Goal: Task Accomplishment & Management: Use online tool/utility

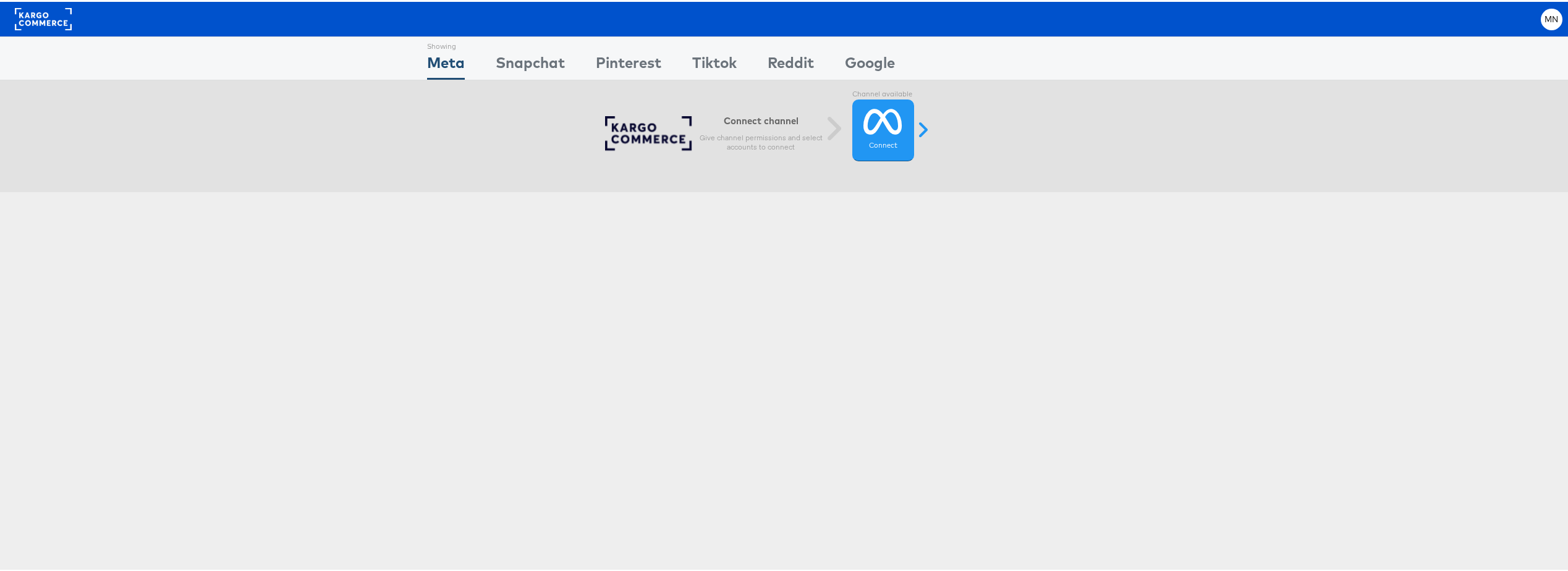
click at [421, 65] on div "Showing Meta Showing Snapchat Showing Pinterest Showing Tiktok Showing Reddit S…" at bounding box center [788, 57] width 1577 height 44
click at [538, 64] on div "Snapchat" at bounding box center [530, 64] width 70 height 28
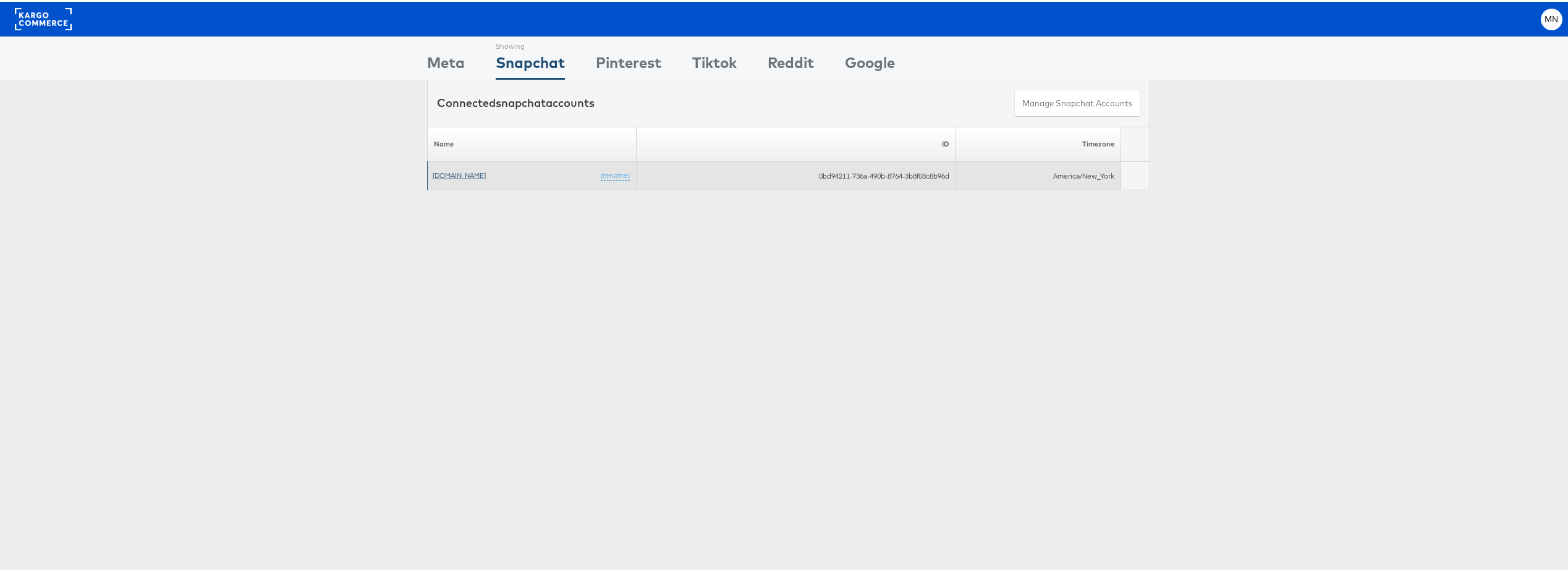
click at [461, 176] on link "[DOMAIN_NAME]" at bounding box center [458, 173] width 53 height 9
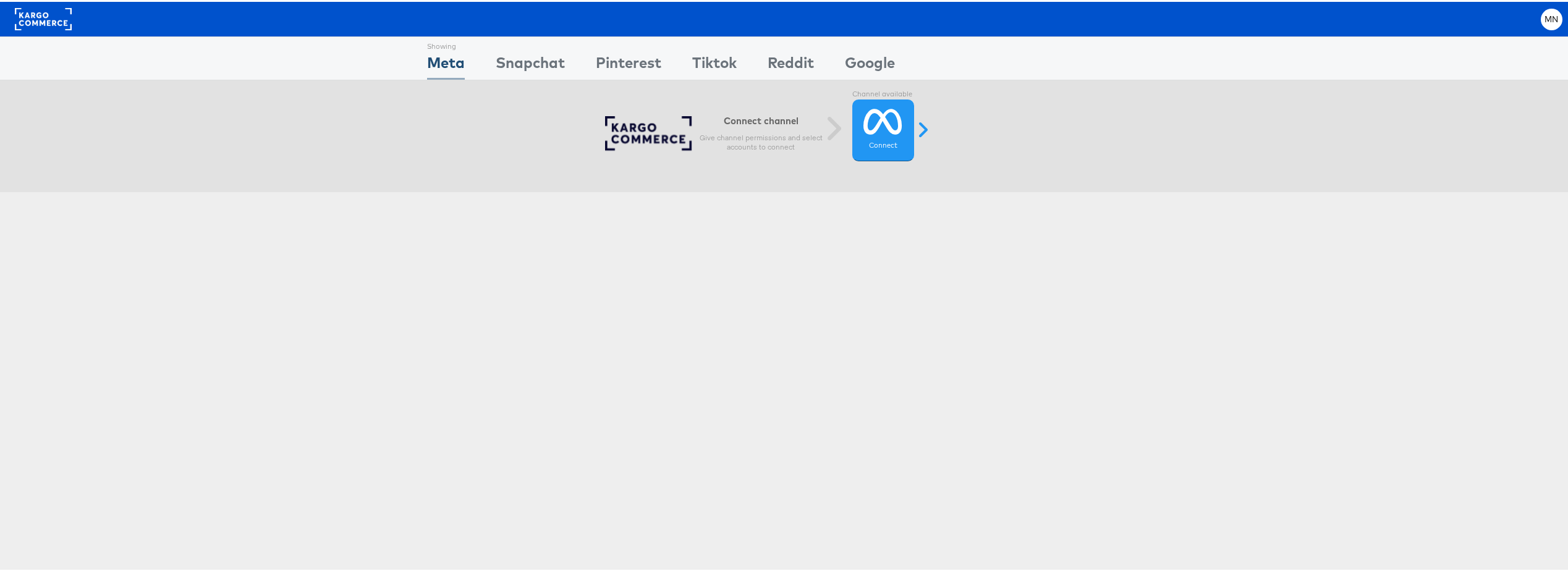
click at [440, 63] on div "Meta" at bounding box center [445, 64] width 38 height 28
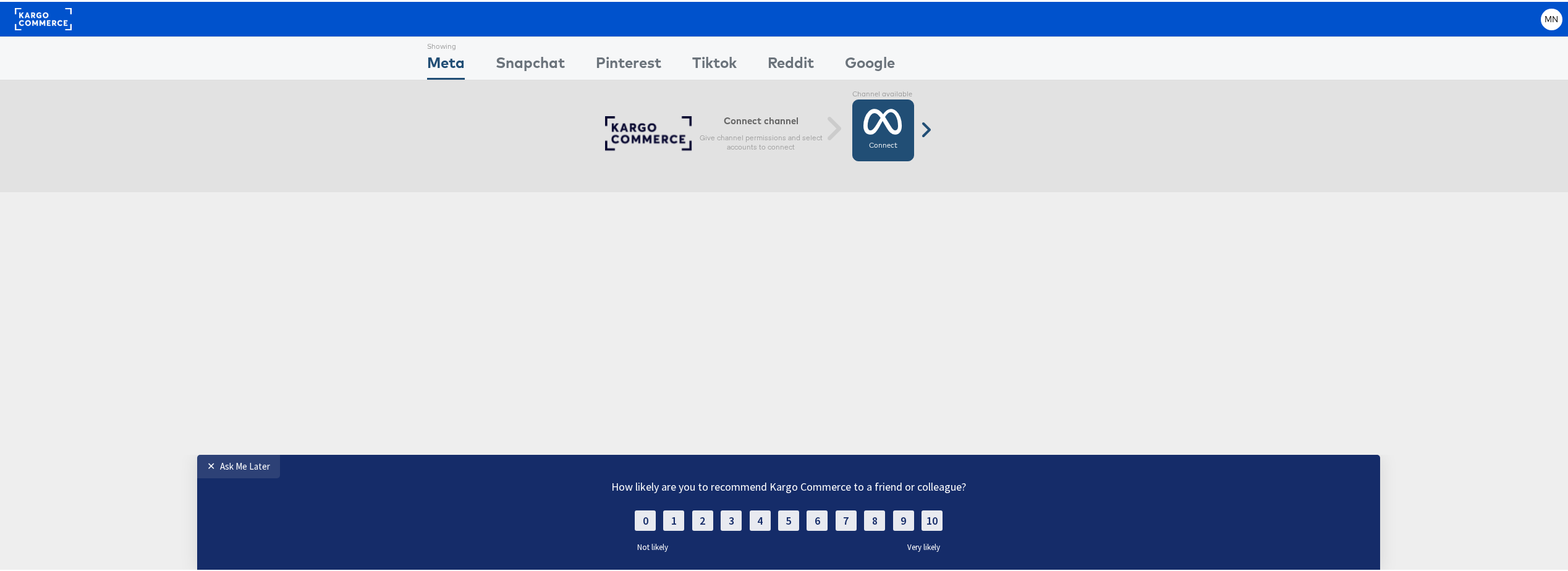
click at [885, 120] on icon at bounding box center [882, 119] width 39 height 31
click at [517, 62] on div "Snapchat" at bounding box center [530, 64] width 70 height 28
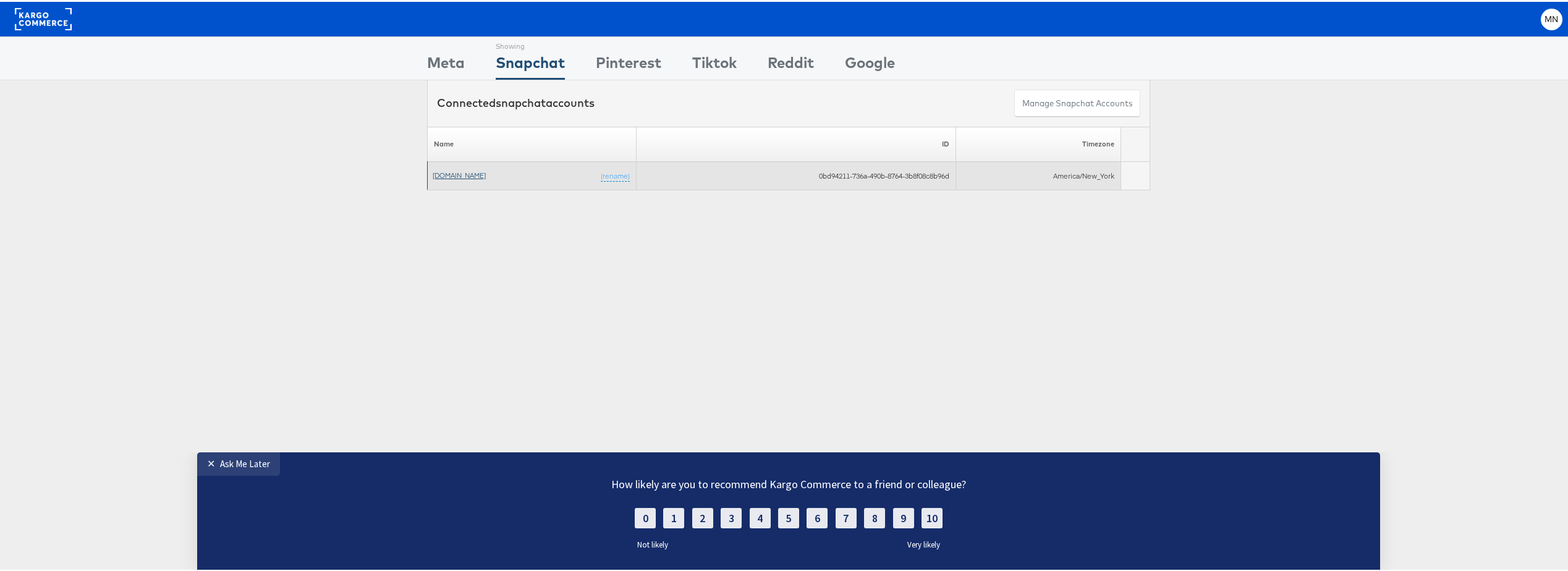
click at [466, 175] on link "Apartments.com" at bounding box center [458, 173] width 53 height 9
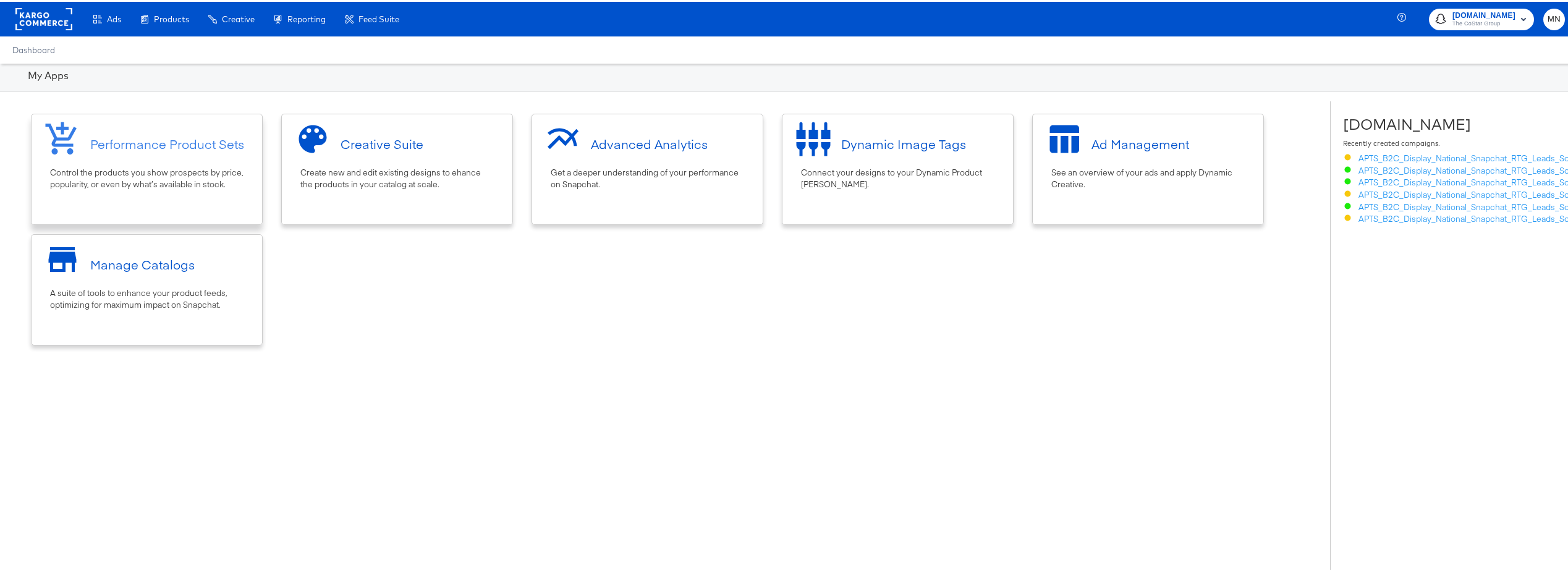
click at [212, 164] on div "Performance Product Sets" at bounding box center [146, 141] width 218 height 47
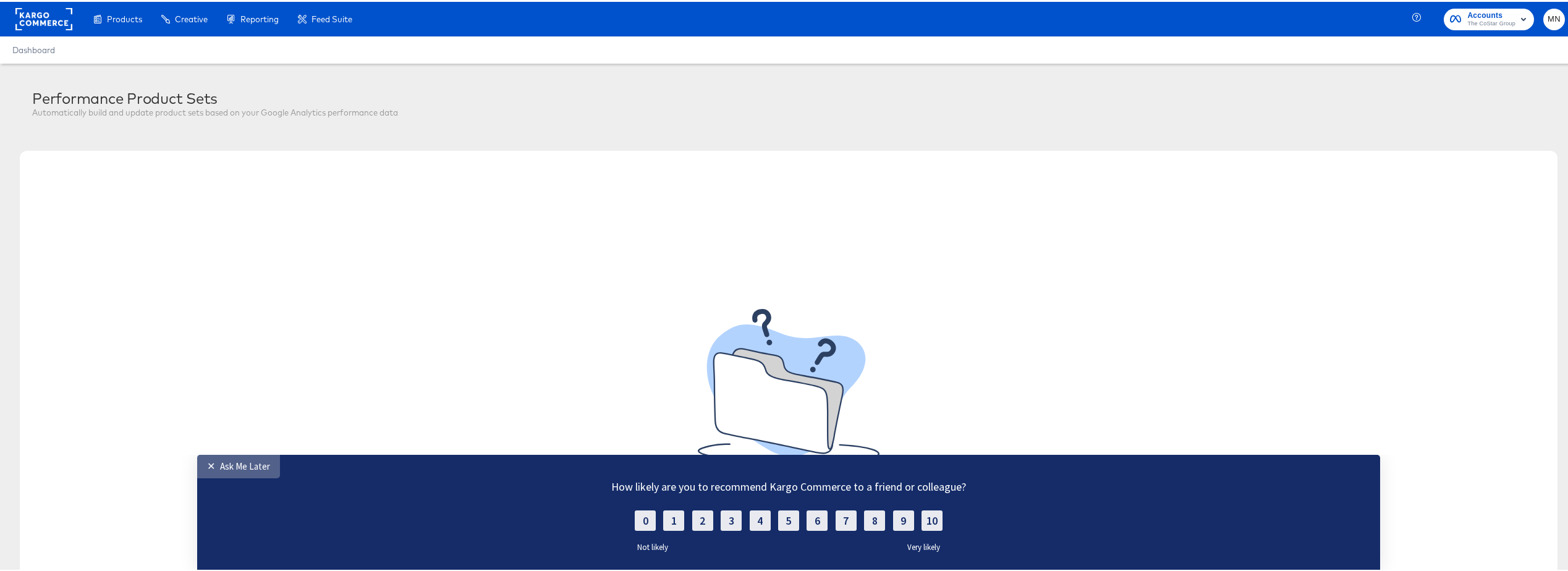
click at [210, 461] on div "✕" at bounding box center [213, 466] width 13 height 12
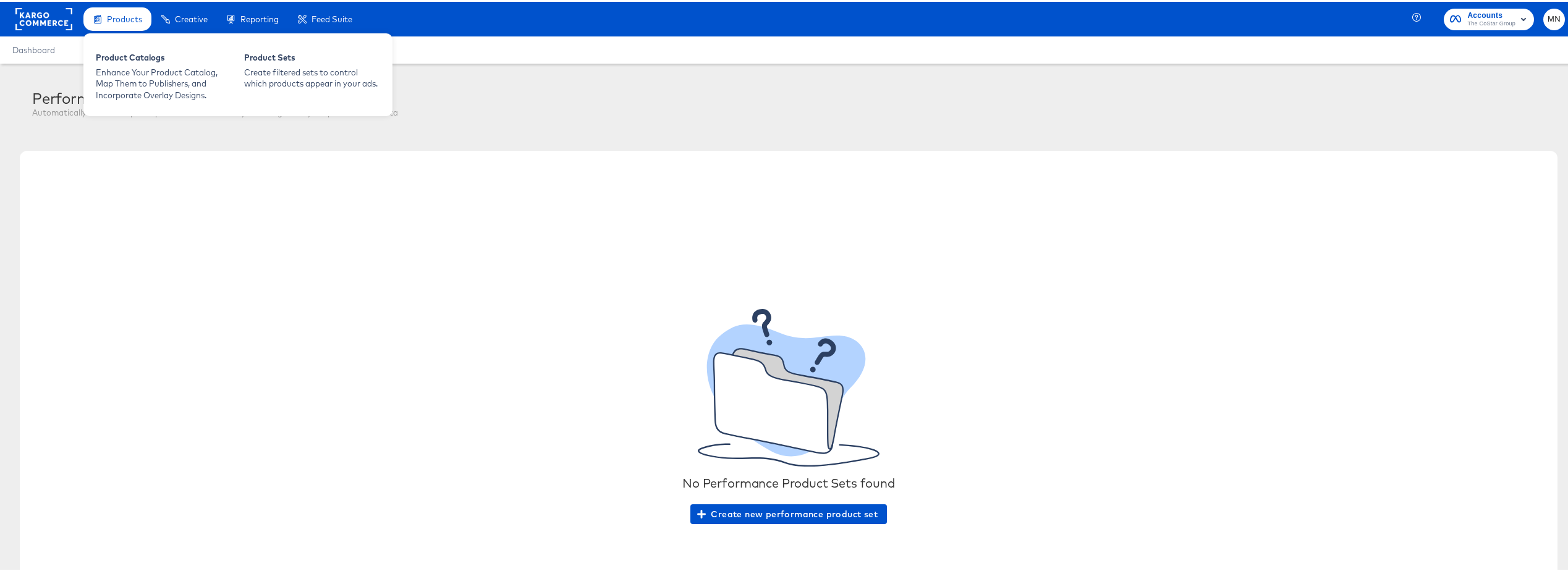
click at [123, 22] on div "Products" at bounding box center [124, 18] width 35 height 12
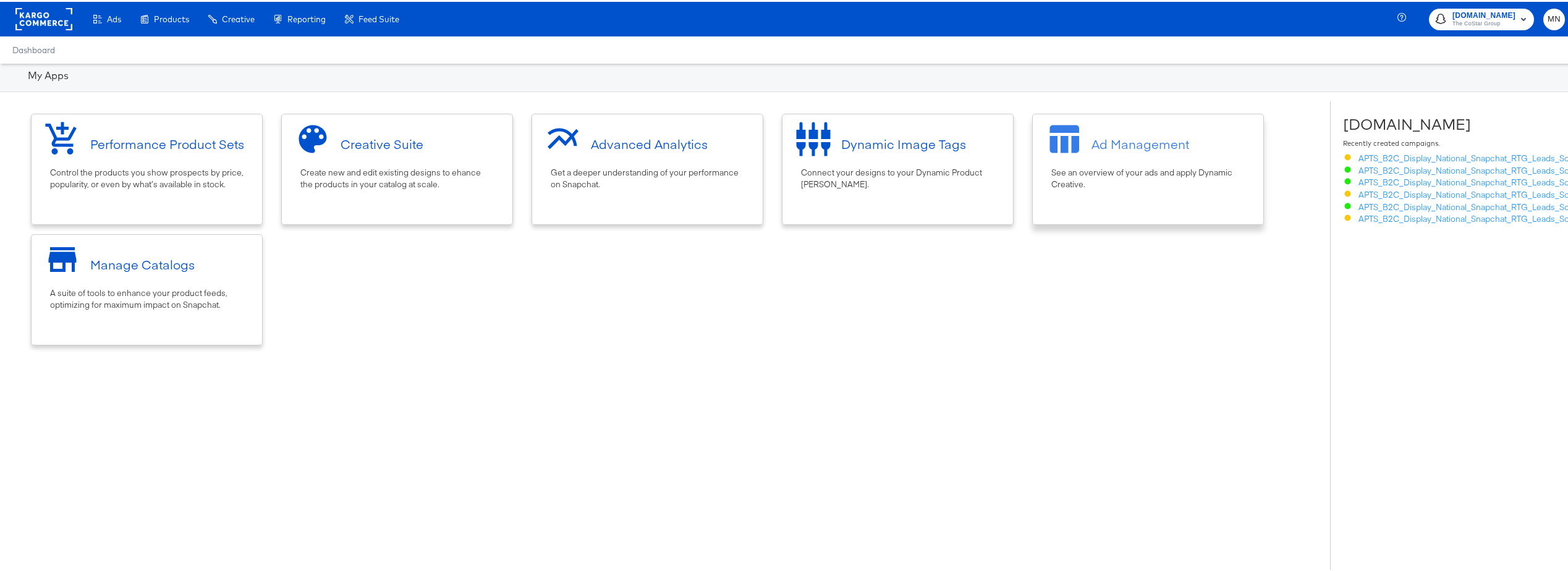
click at [1134, 179] on div "See an overview of your ads and apply Dynamic Creative." at bounding box center [1147, 176] width 194 height 23
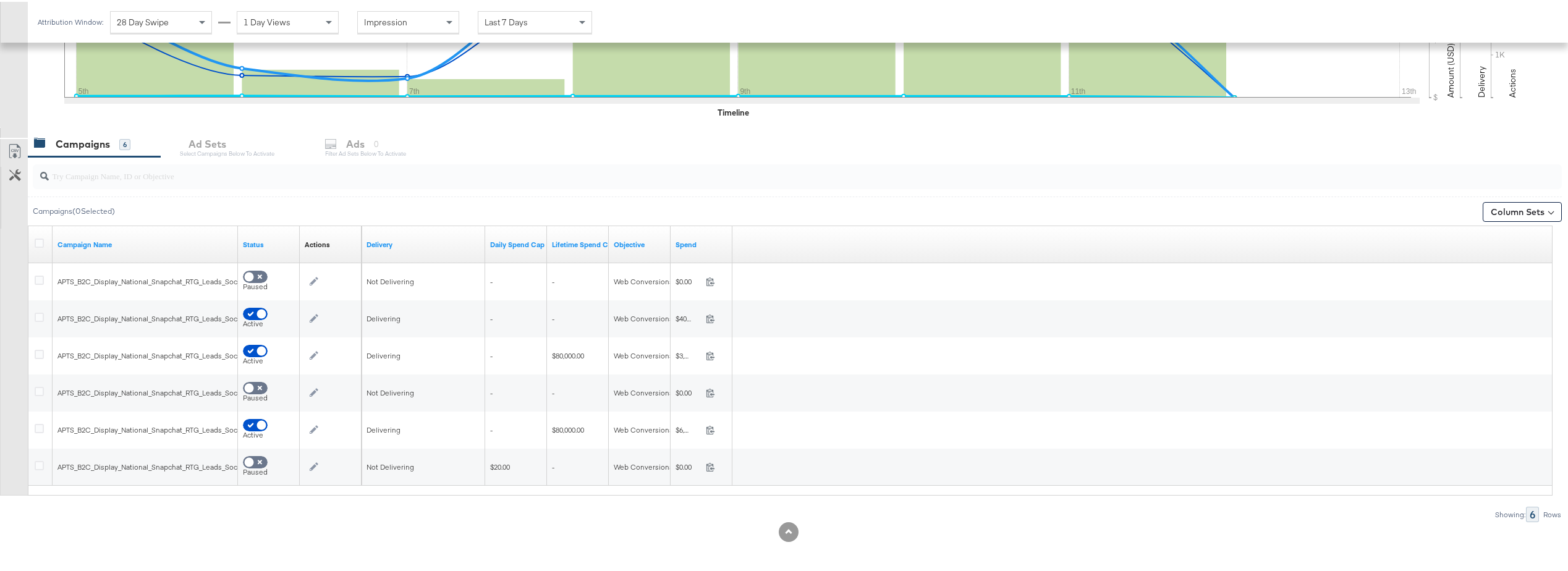
scroll to position [399, 0]
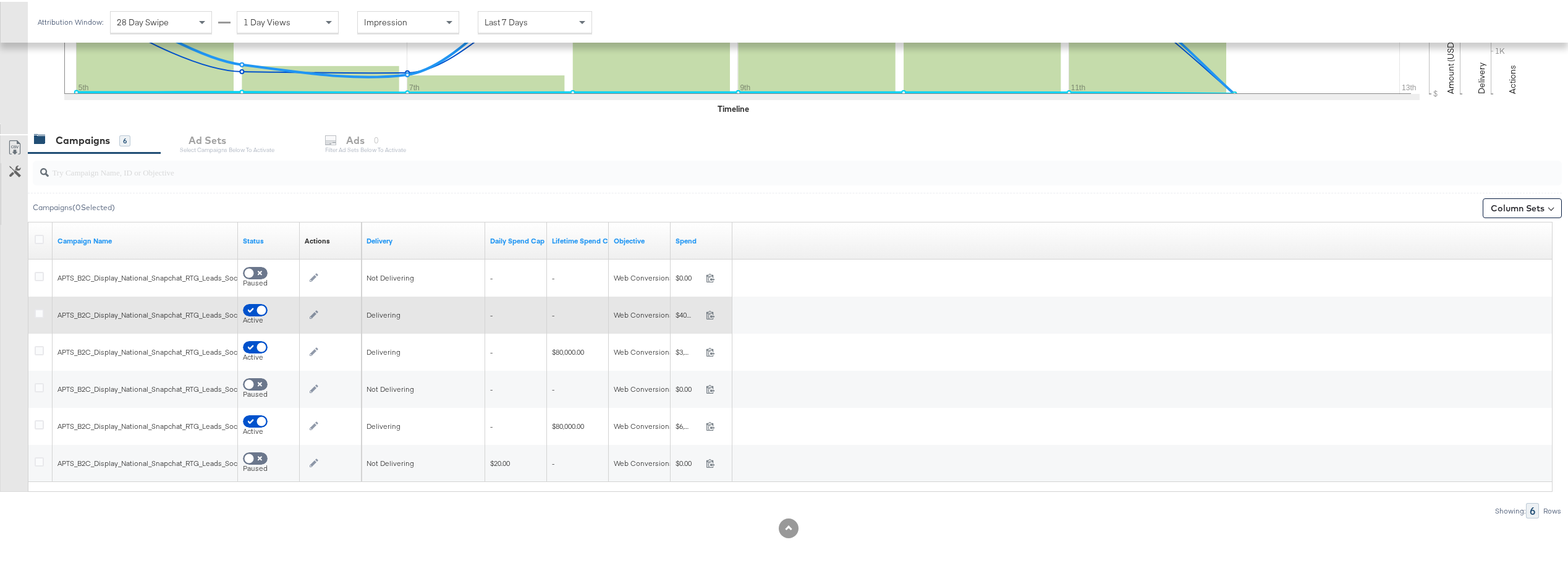
click at [125, 317] on div "APTS_B2C_Display_National_Snapchat_RTG_Leads_SocialDis_alwayson_DiamondSpotligh…" at bounding box center [145, 313] width 176 height 10
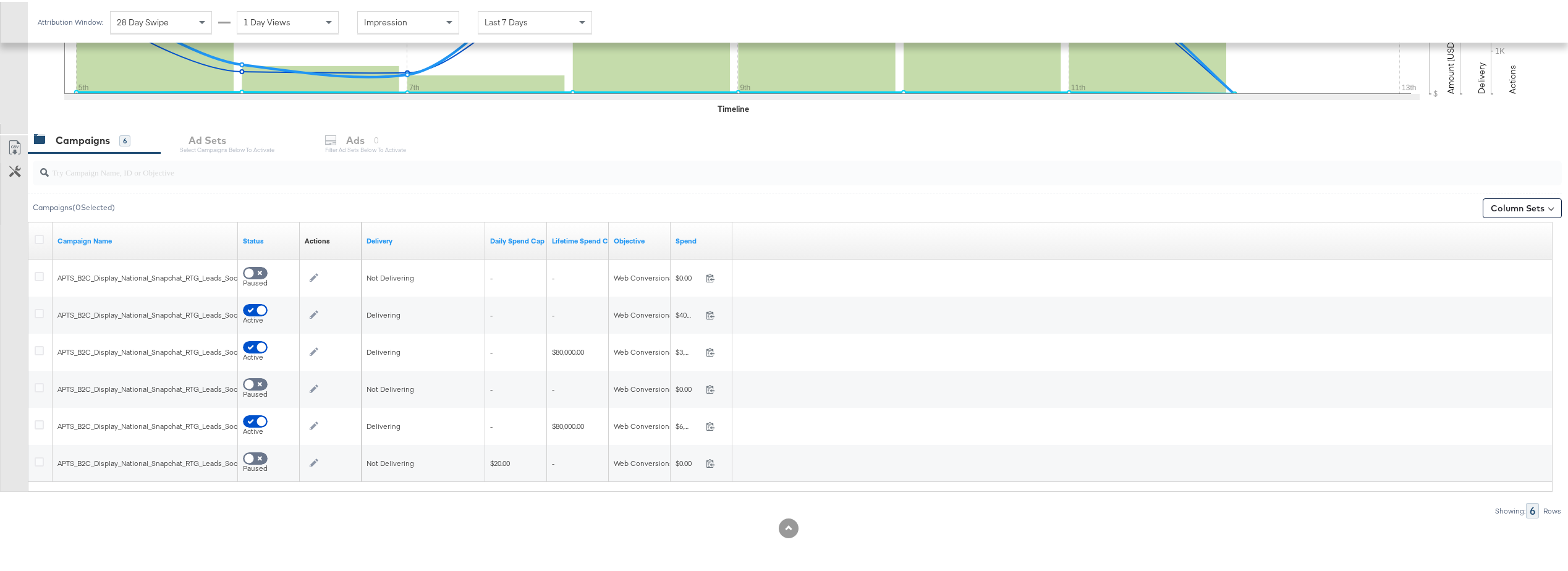
click at [203, 153] on div at bounding box center [794, 171] width 1534 height 40
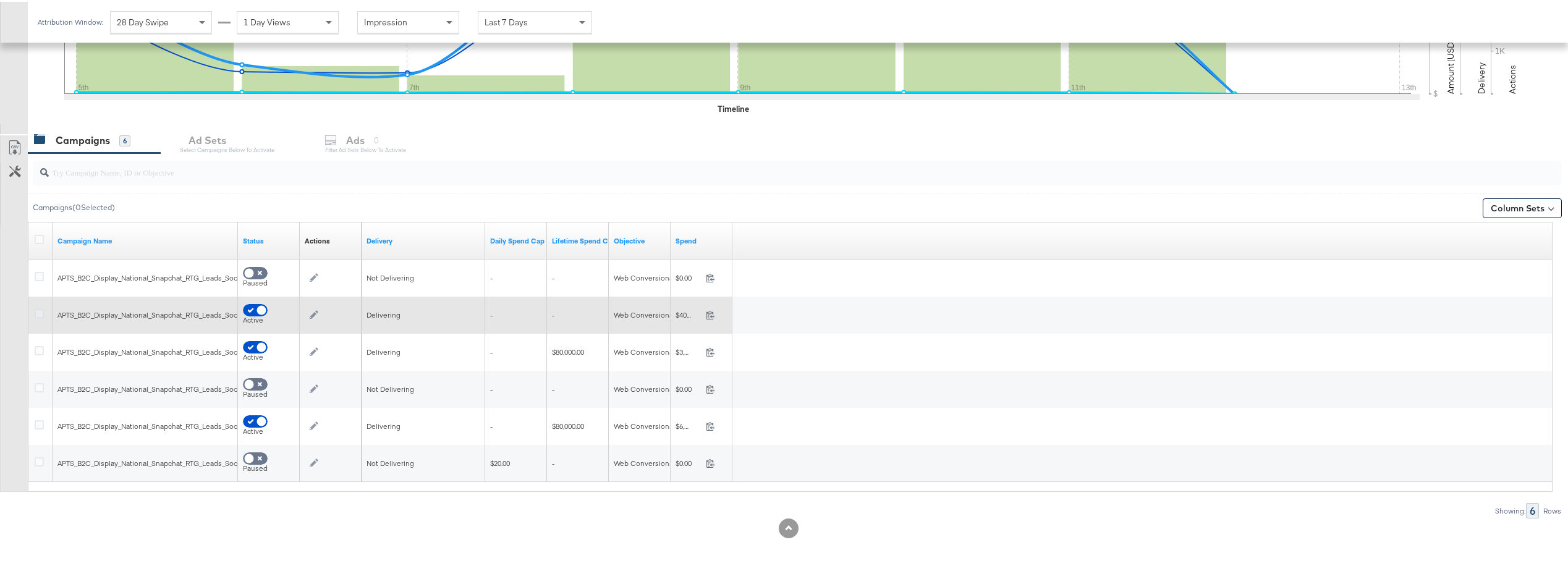
click at [40, 315] on icon at bounding box center [39, 311] width 9 height 9
click at [0, 0] on input "checkbox" at bounding box center [0, 0] width 0 height 0
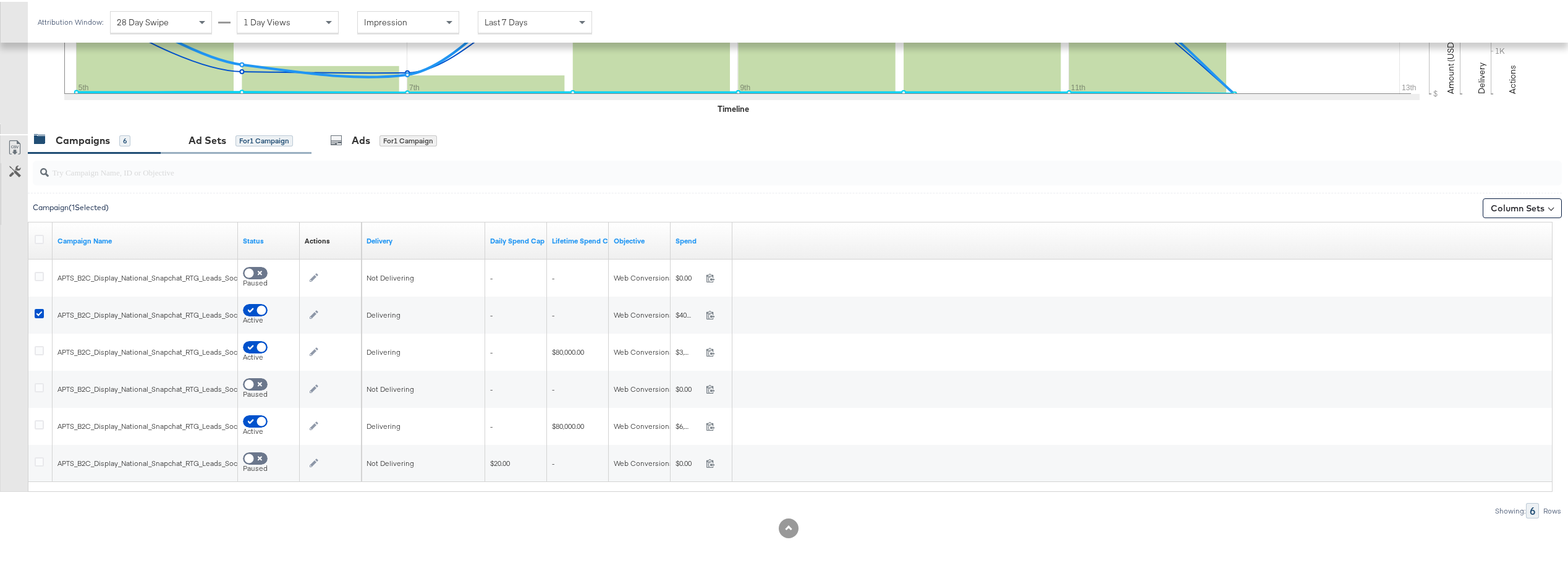
click at [225, 136] on div "Ad Sets" at bounding box center [208, 138] width 38 height 14
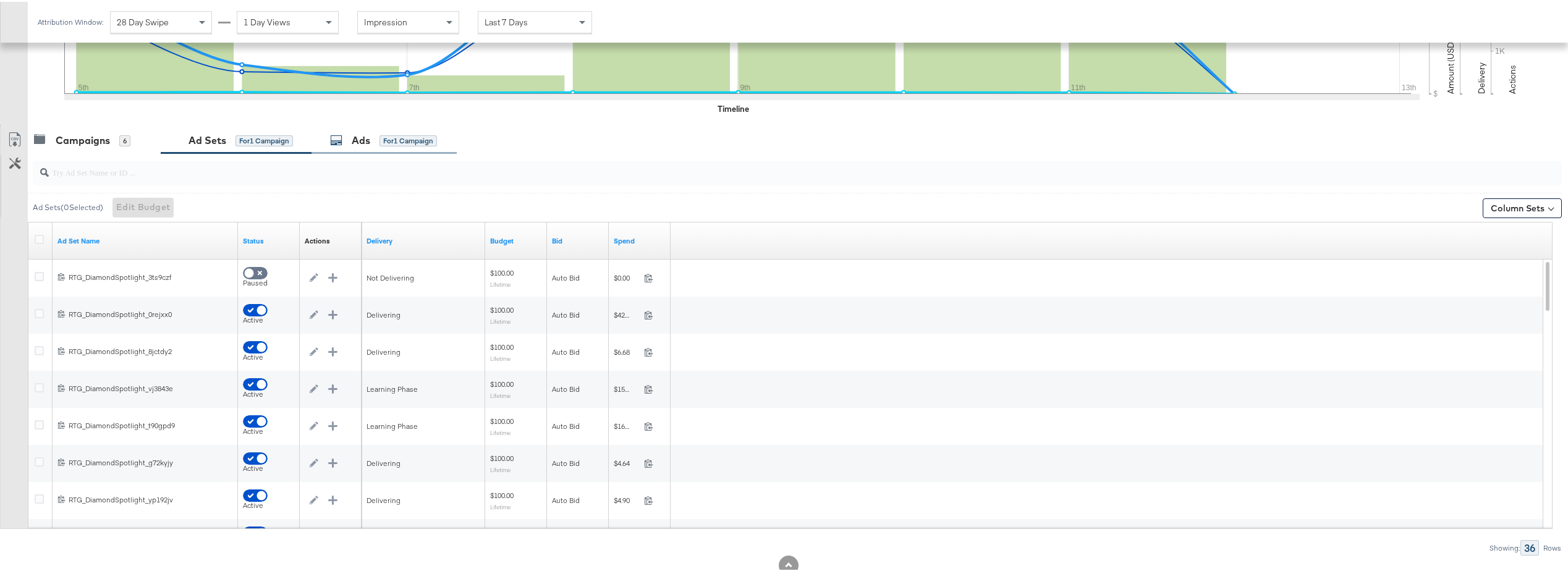
click at [396, 134] on div "for 1 Campaign" at bounding box center [409, 138] width 58 height 11
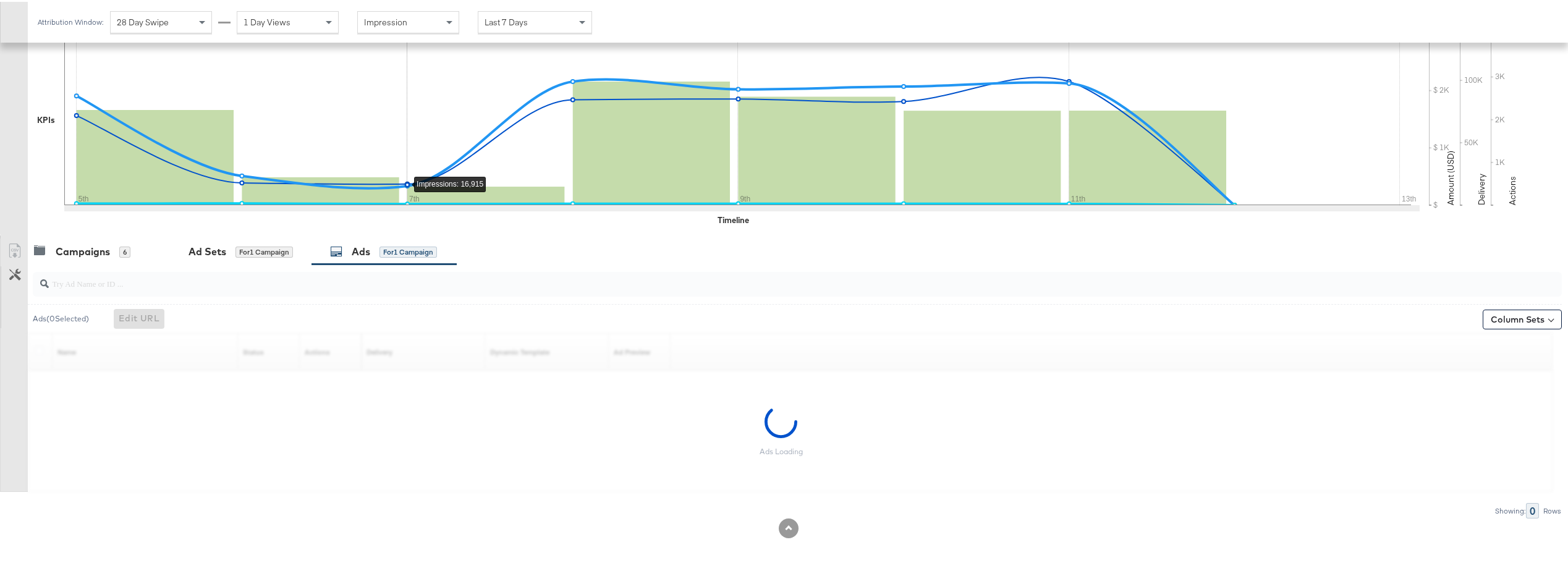
scroll to position [362, 0]
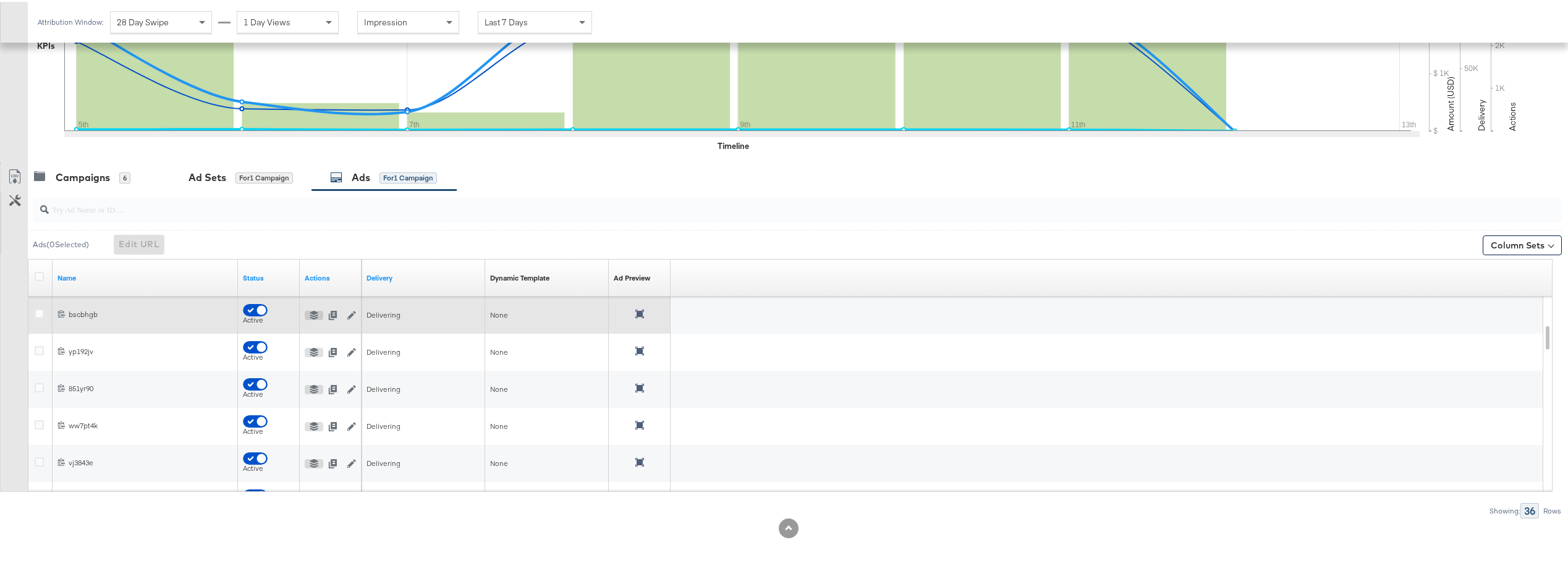
click at [639, 312] on icon at bounding box center [639, 312] width 9 height 9
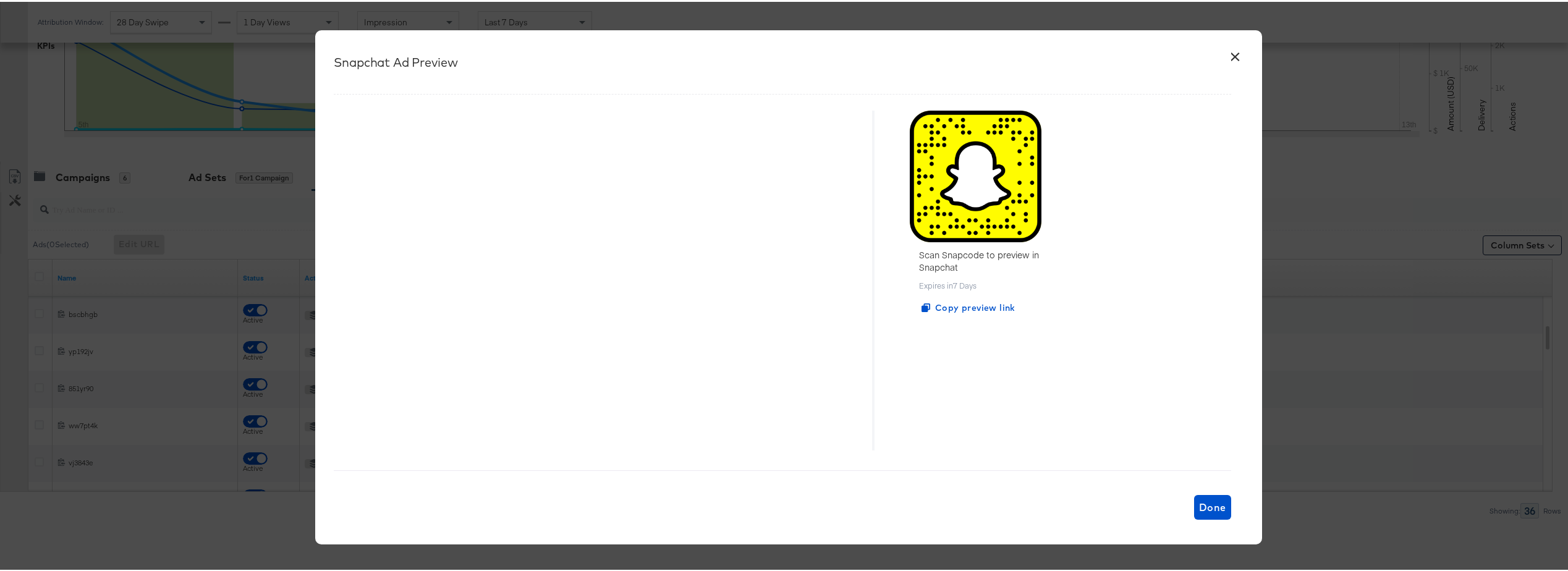
click at [1236, 49] on button "×" at bounding box center [1235, 52] width 22 height 22
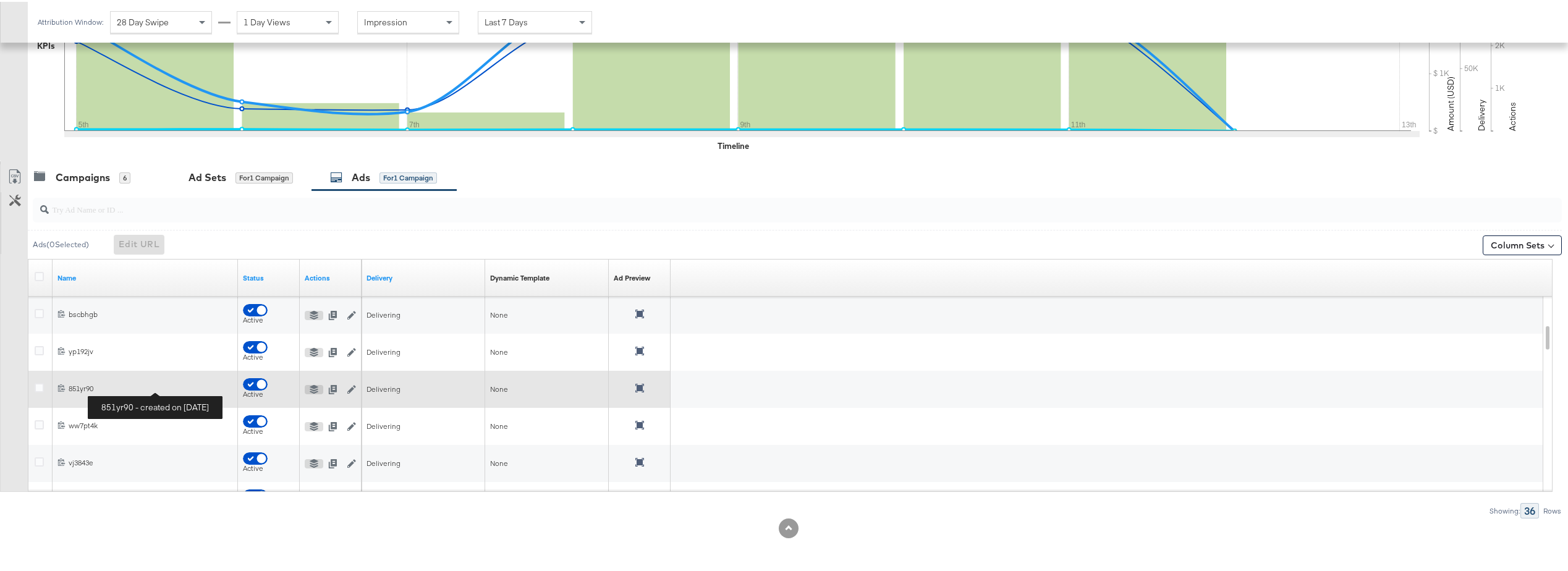
click at [79, 389] on div "851yr90 851yr90" at bounding box center [150, 387] width 164 height 10
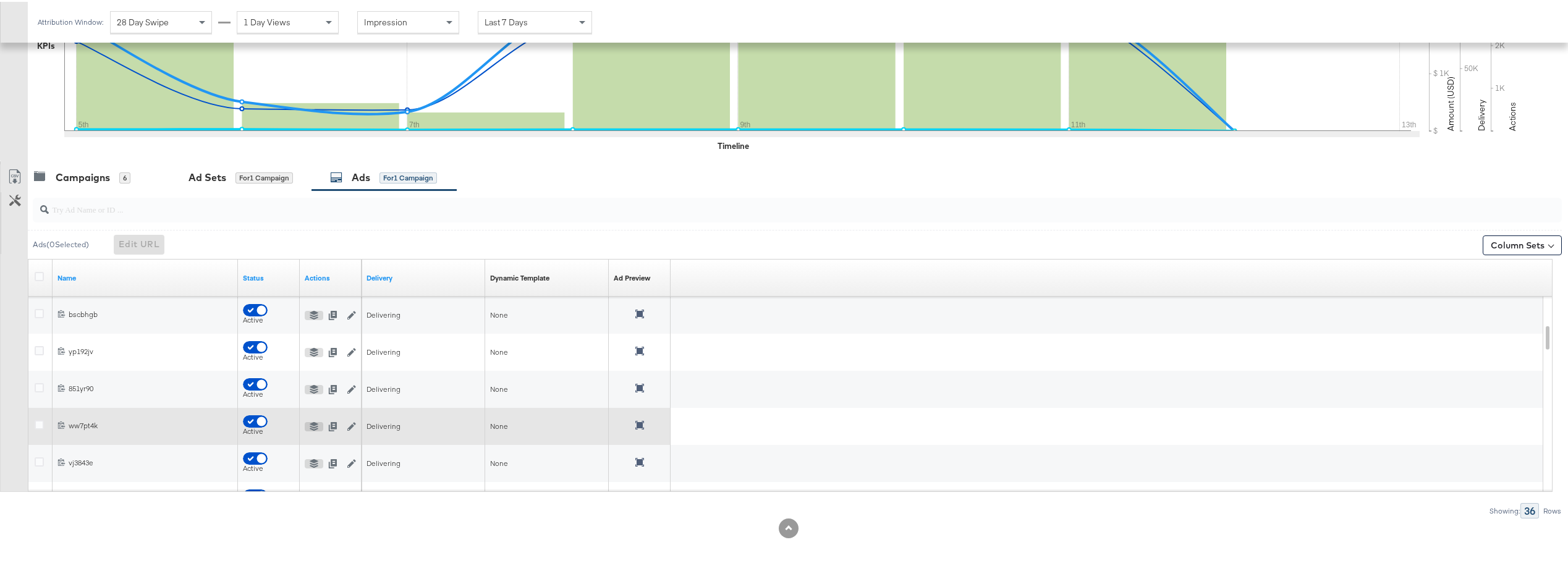
click at [640, 430] on div at bounding box center [639, 424] width 9 height 11
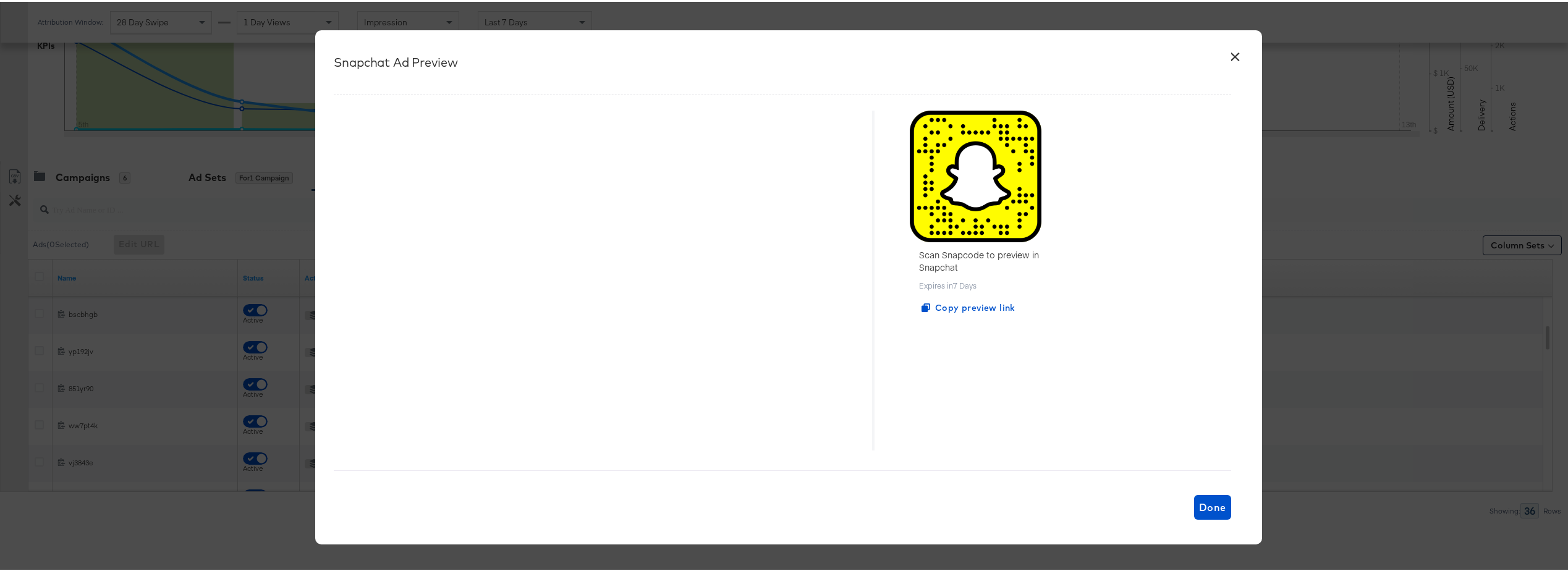
click at [1234, 55] on button "×" at bounding box center [1235, 52] width 22 height 22
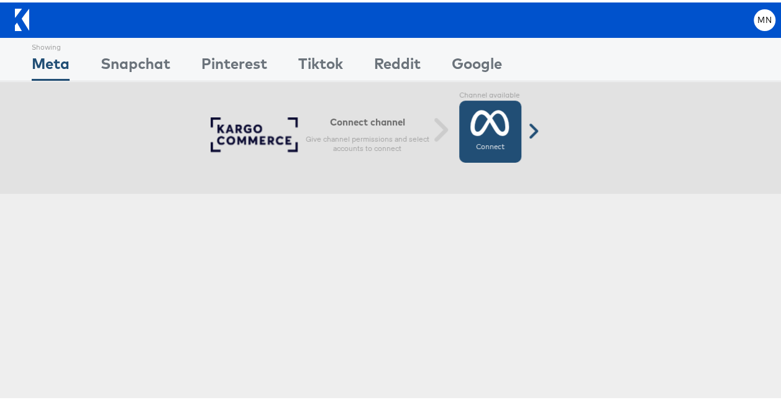
click at [489, 128] on icon at bounding box center [489, 120] width 39 height 31
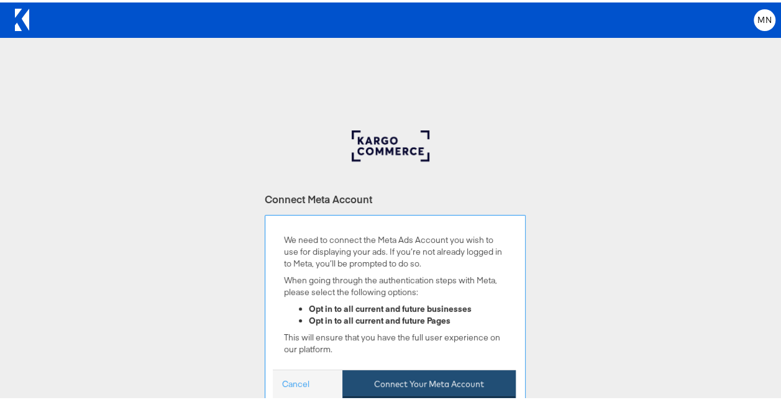
click at [459, 385] on button "Connect Your Meta Account" at bounding box center [428, 382] width 173 height 28
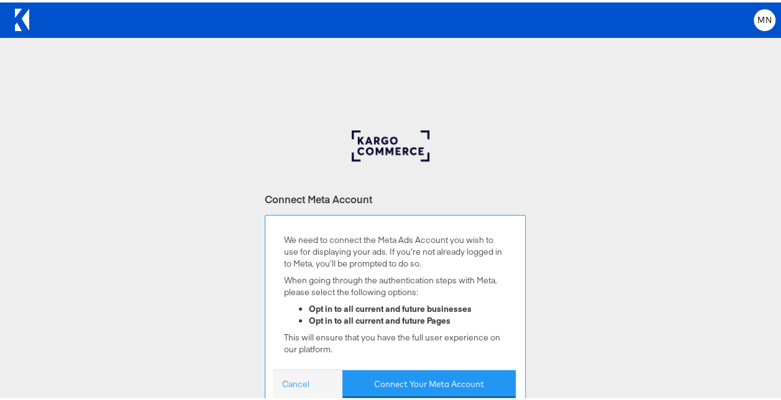
scroll to position [62, 0]
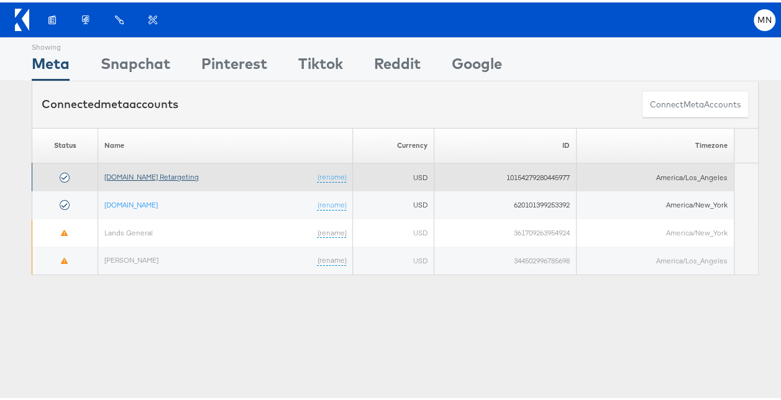
click at [150, 170] on link "[DOMAIN_NAME] Retargeting" at bounding box center [151, 174] width 94 height 9
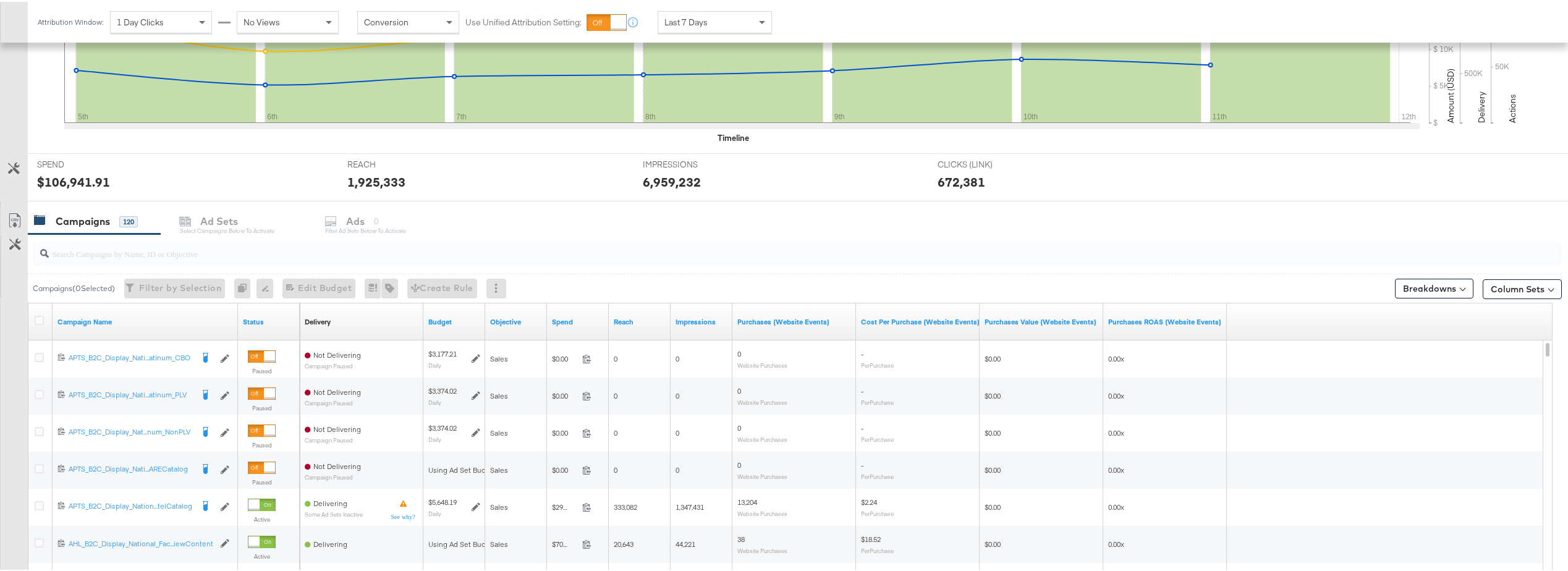
scroll to position [371, 0]
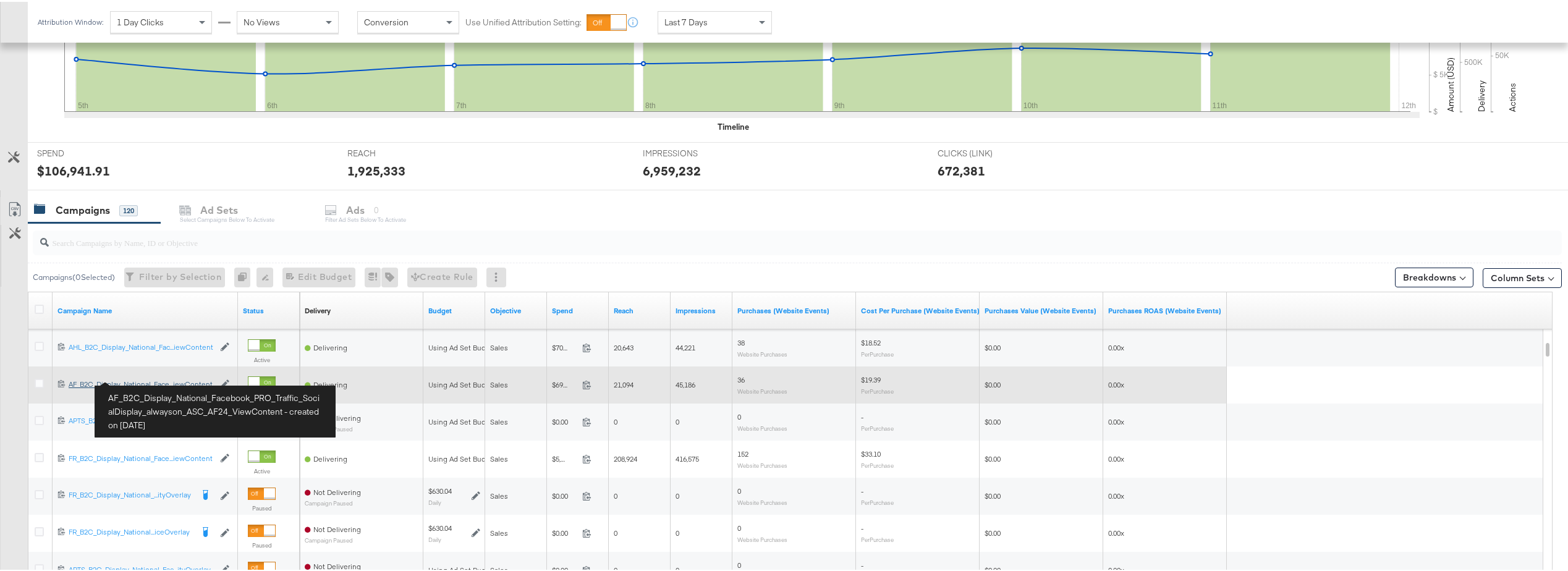
click at [148, 381] on div "AF_B2C_Display_National_Facebook_PRO_Traffic_SocialDisplay_alwayson_ASC_AF24_Vi…" at bounding box center [141, 383] width 145 height 10
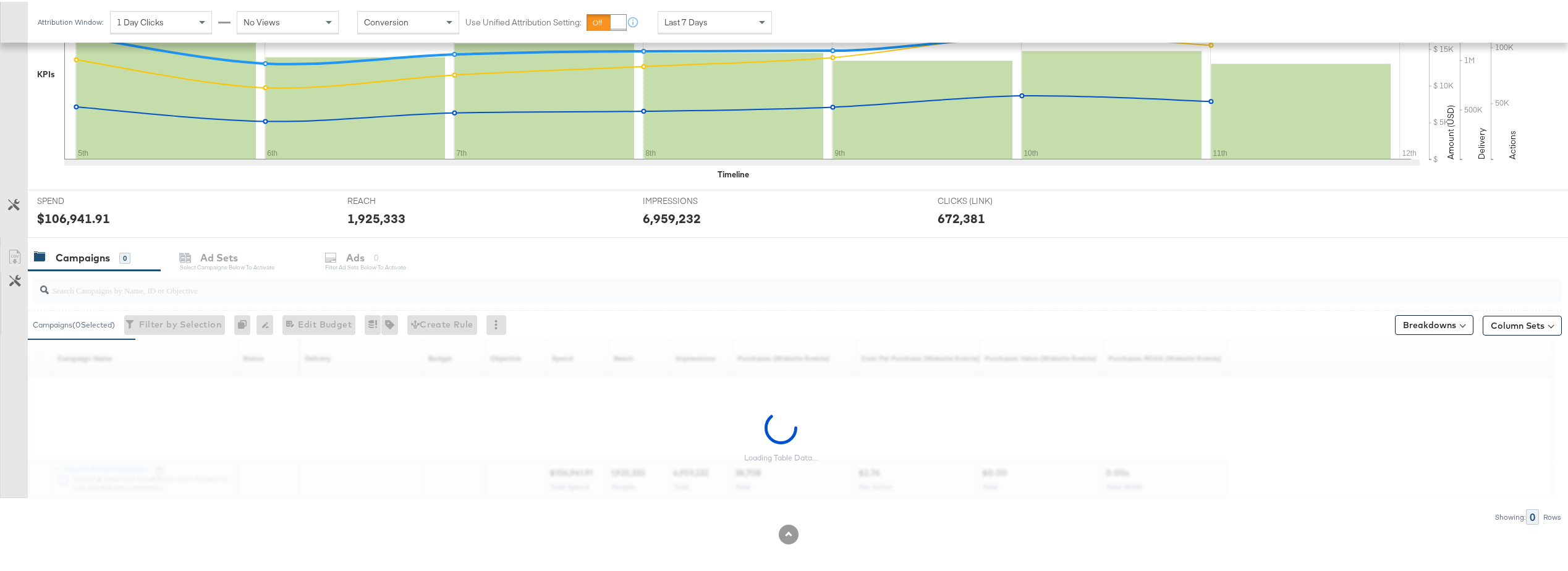
scroll to position [329, 0]
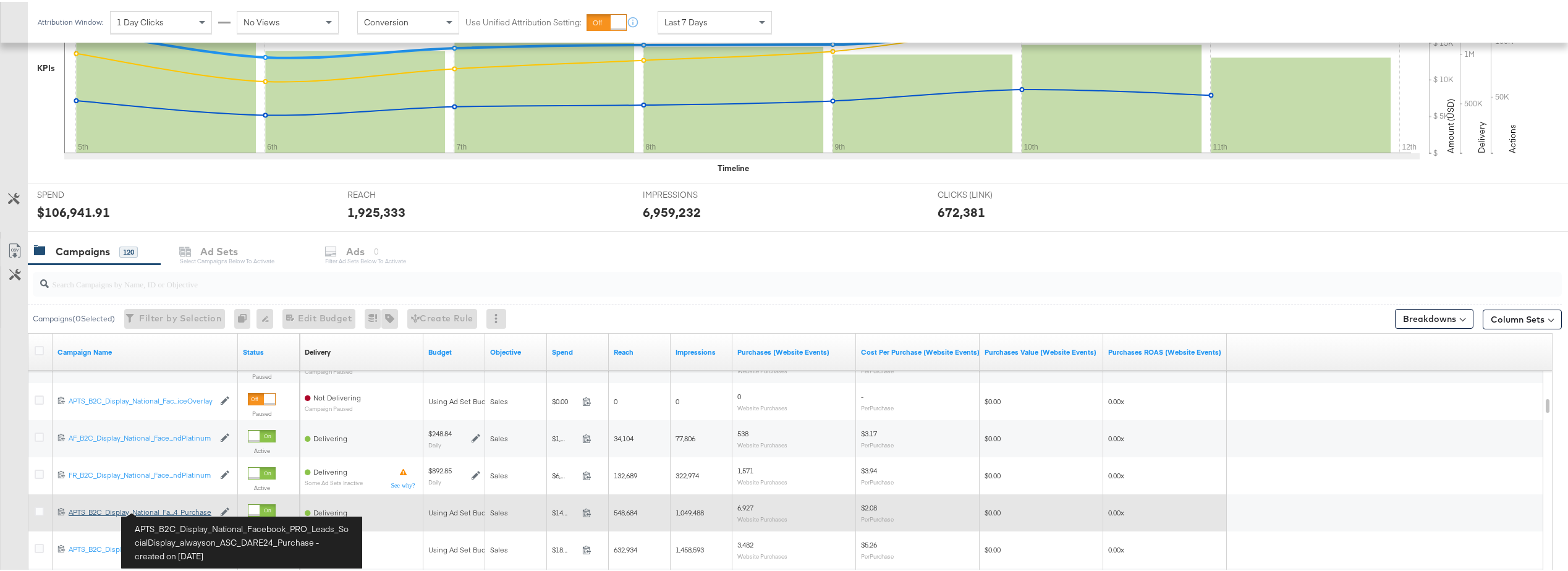
click at [167, 398] on div "APTS_B2C_Display_National_Facebook_PRO_Leads_SocialDisplay_alwayson_ASC_DARE24_…" at bounding box center [141, 510] width 145 height 10
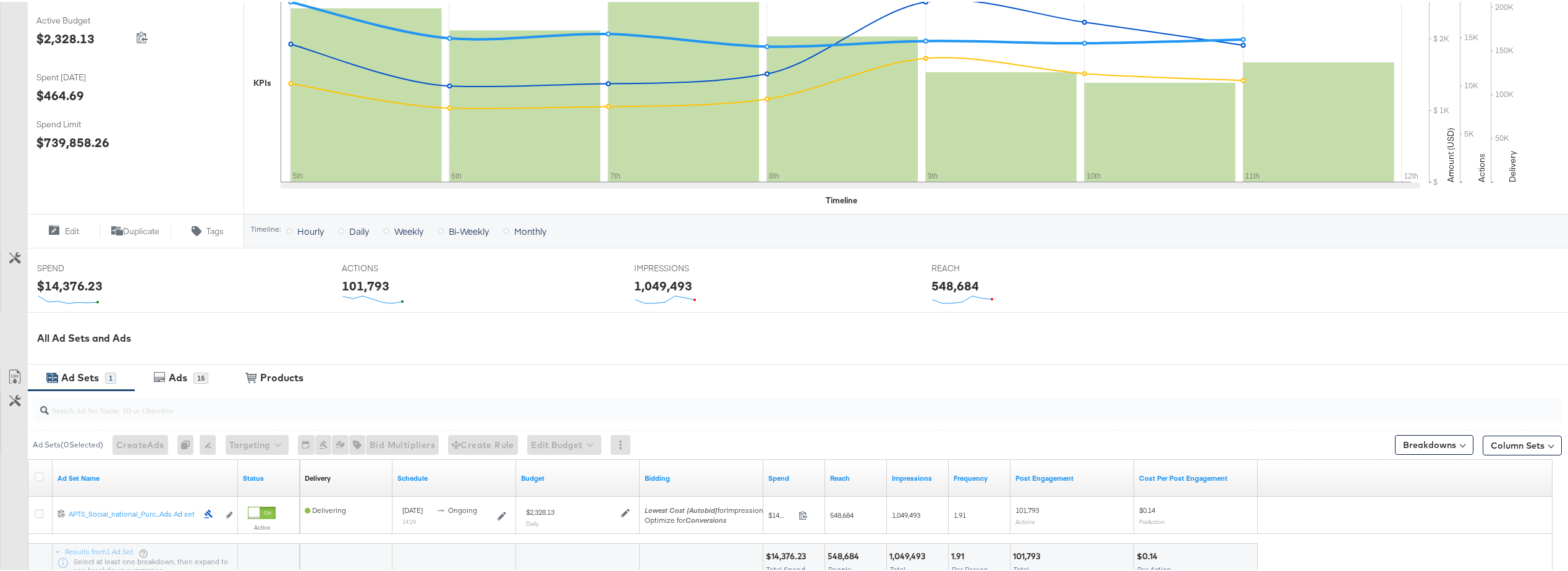
scroll to position [365, 0]
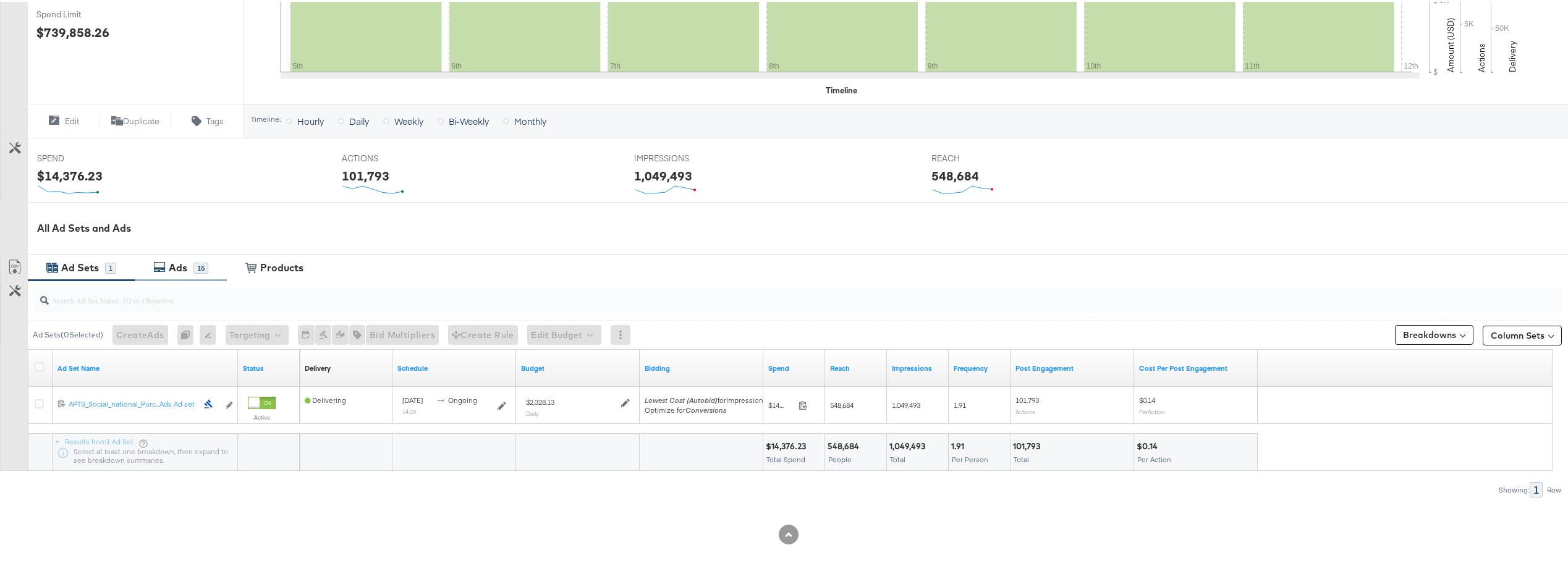
click at [168, 254] on div "Ads 15" at bounding box center [180, 266] width 92 height 27
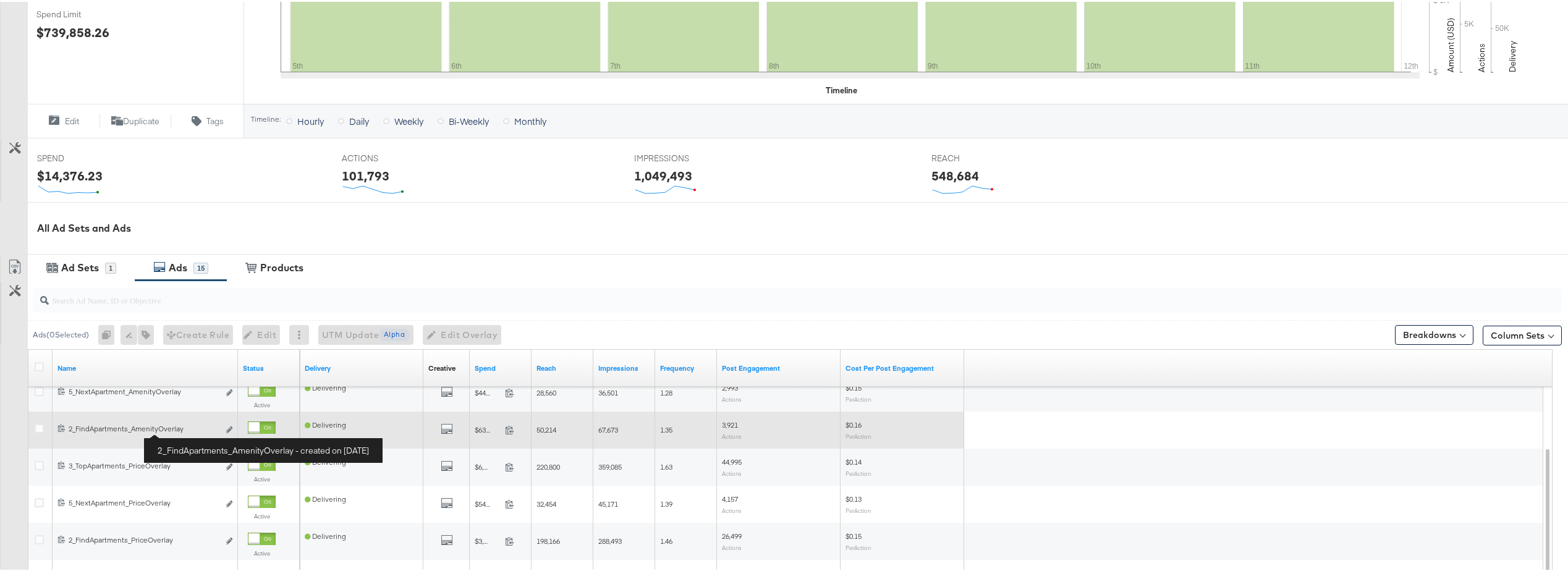
click at [166, 398] on div "2_FindApartments_AmenityOverlay 2_FindApartments_AmenityOverlay" at bounding box center [143, 427] width 150 height 10
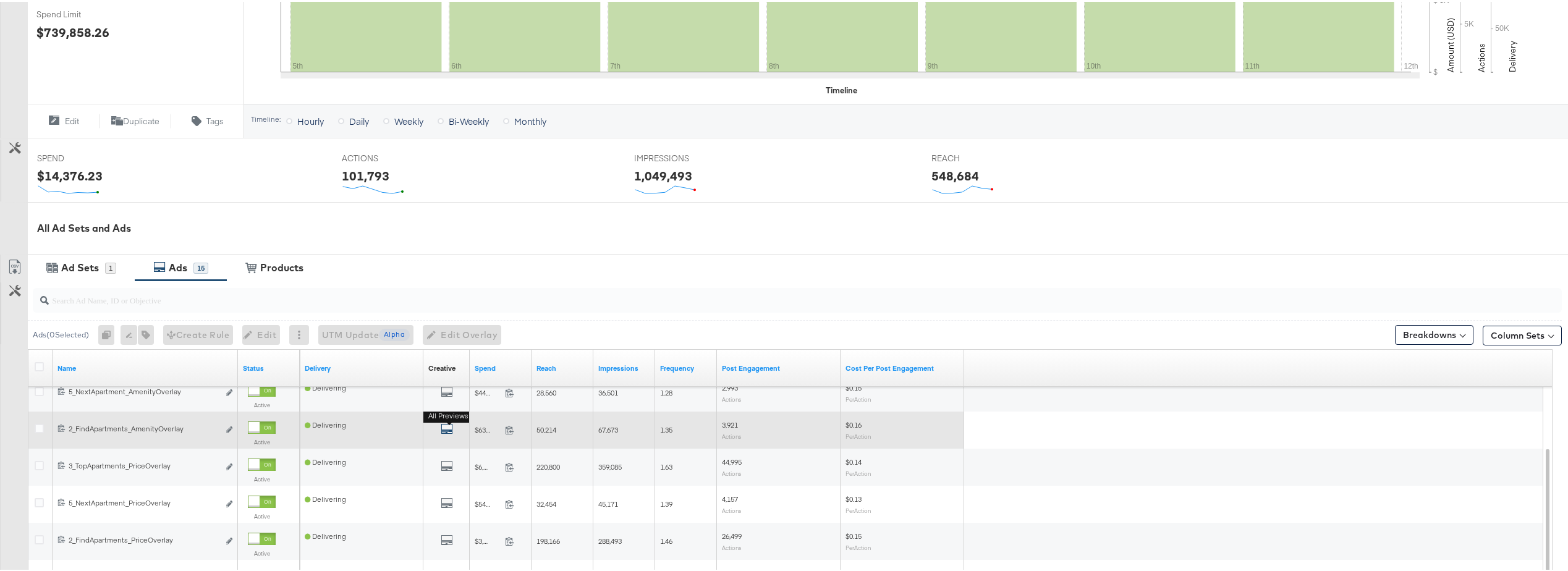
click at [445, 398] on icon "default" at bounding box center [446, 427] width 12 height 12
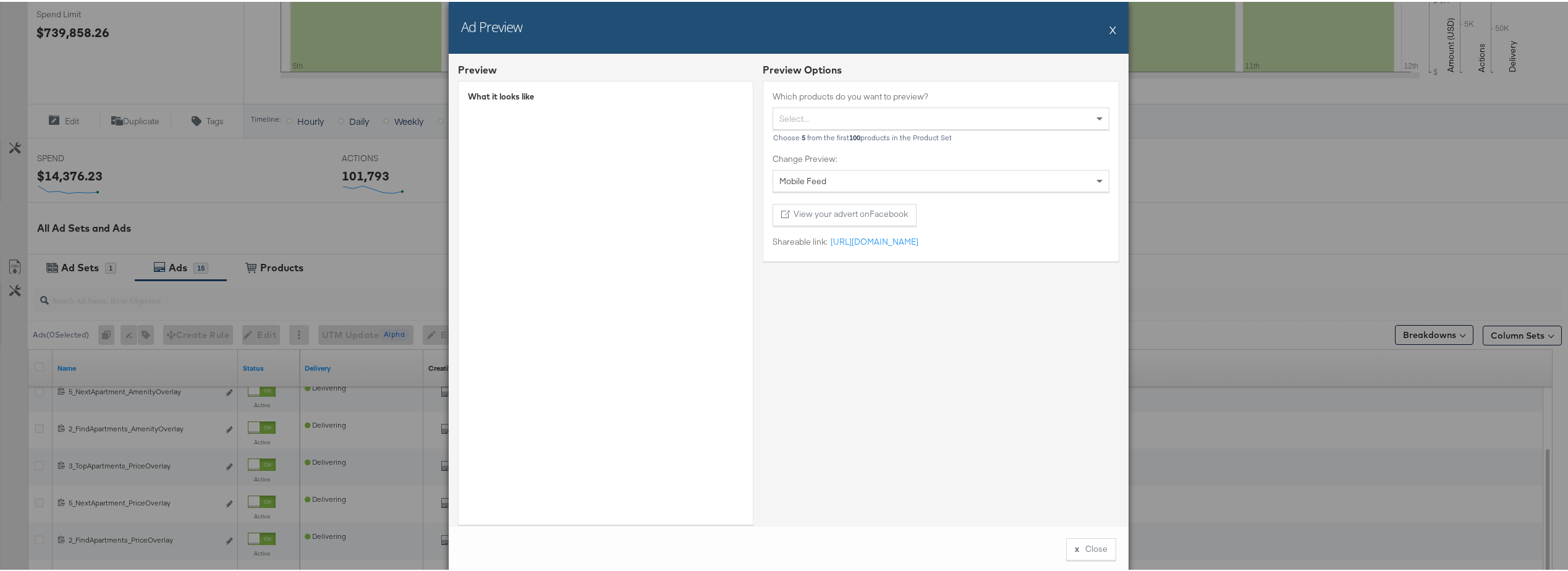
click at [785, 108] on div "Select..." at bounding box center [941, 116] width 335 height 21
type input "Clad LA"
click at [785, 185] on div "Mobile Feed" at bounding box center [941, 179] width 335 height 21
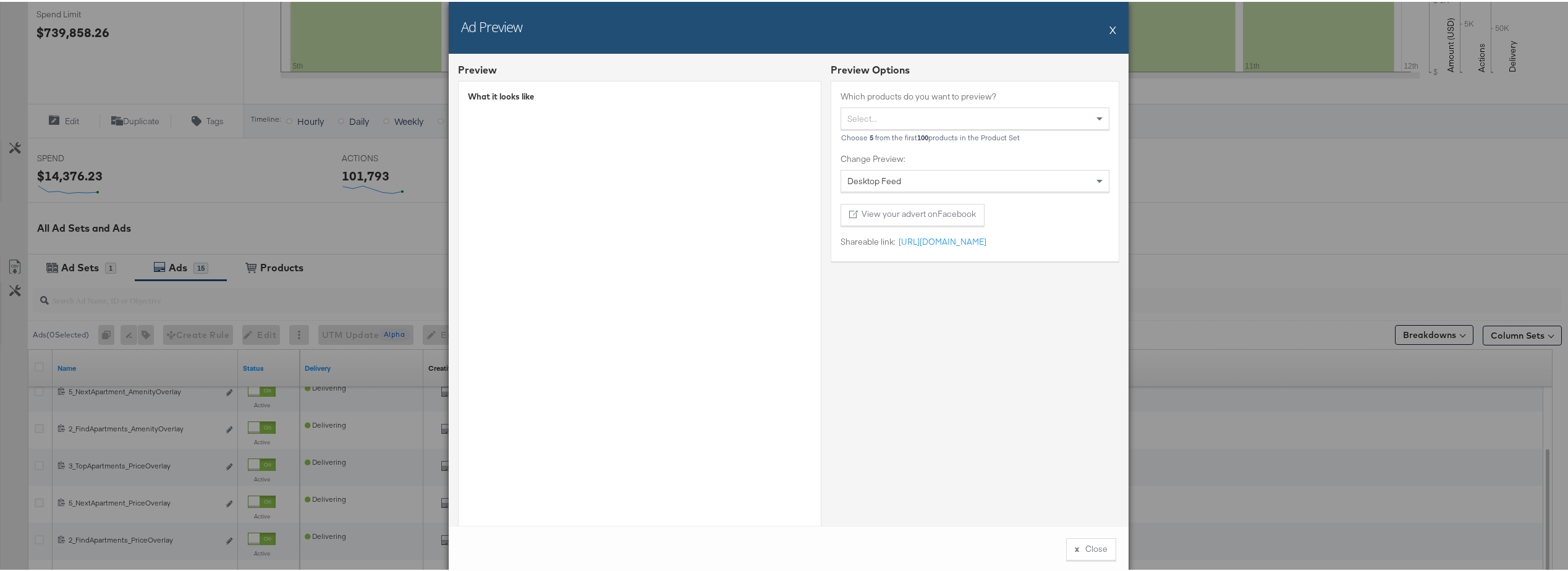
click at [785, 116] on div "Select..." at bounding box center [974, 116] width 267 height 21
type input "Clad"
drag, startPoint x: 1085, startPoint y: 80, endPoint x: 1062, endPoint y: 86, distance: 23.8
click at [785, 80] on div "Which products do you want to preview? Select... Choose 5 from the first 100 pr…" at bounding box center [974, 169] width 288 height 180
click at [785, 116] on div "Select..." at bounding box center [974, 116] width 267 height 21
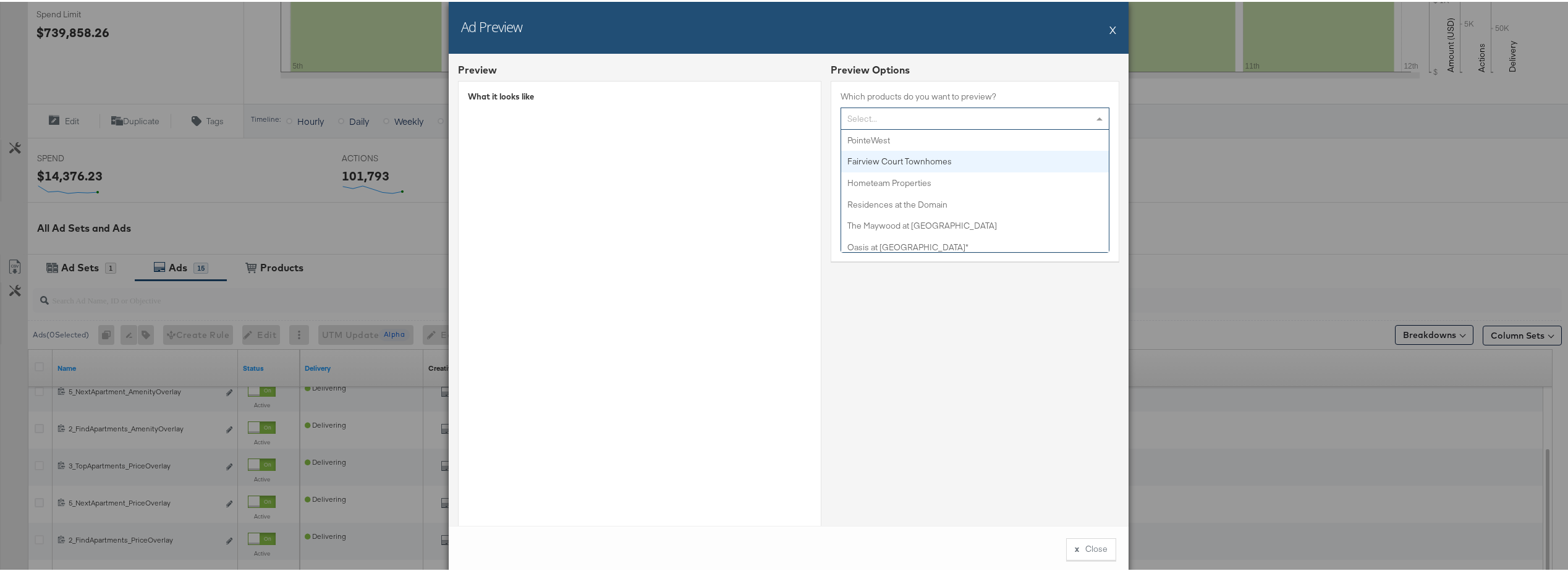
paste input "v5flplg"
type input "v5flplg"
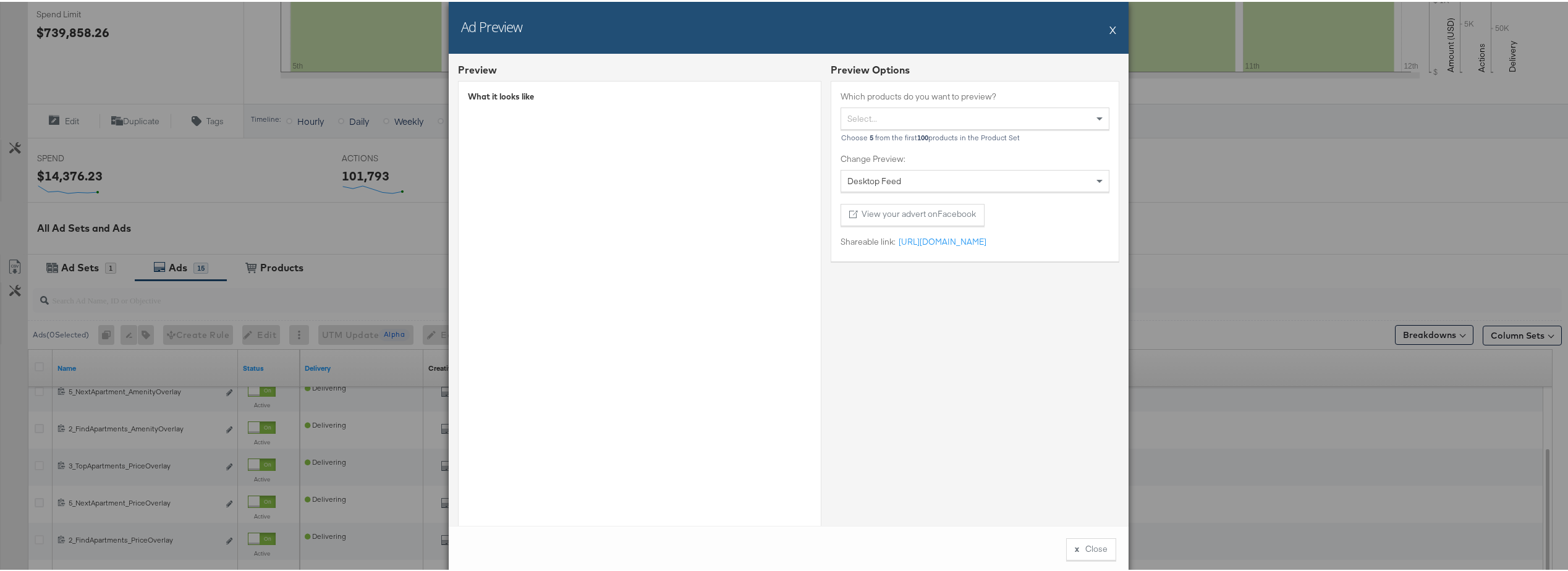
click at [785, 31] on button "X" at bounding box center [1113, 28] width 7 height 25
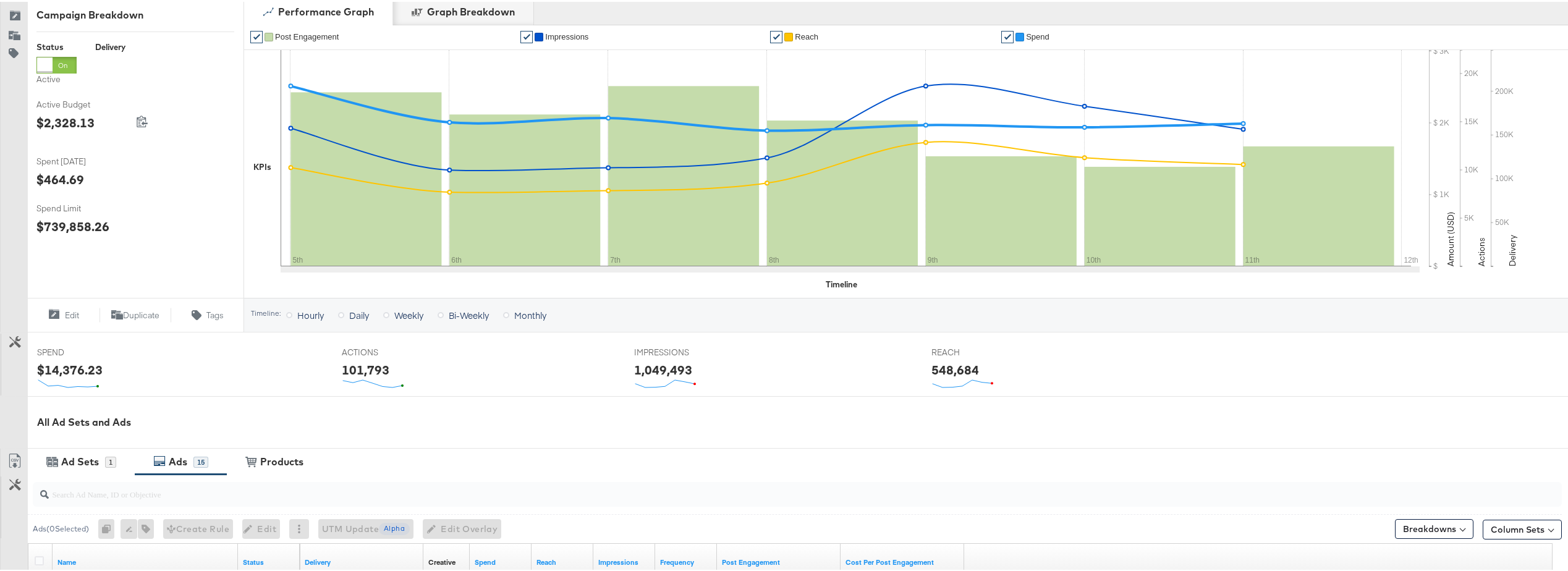
scroll to position [117, 0]
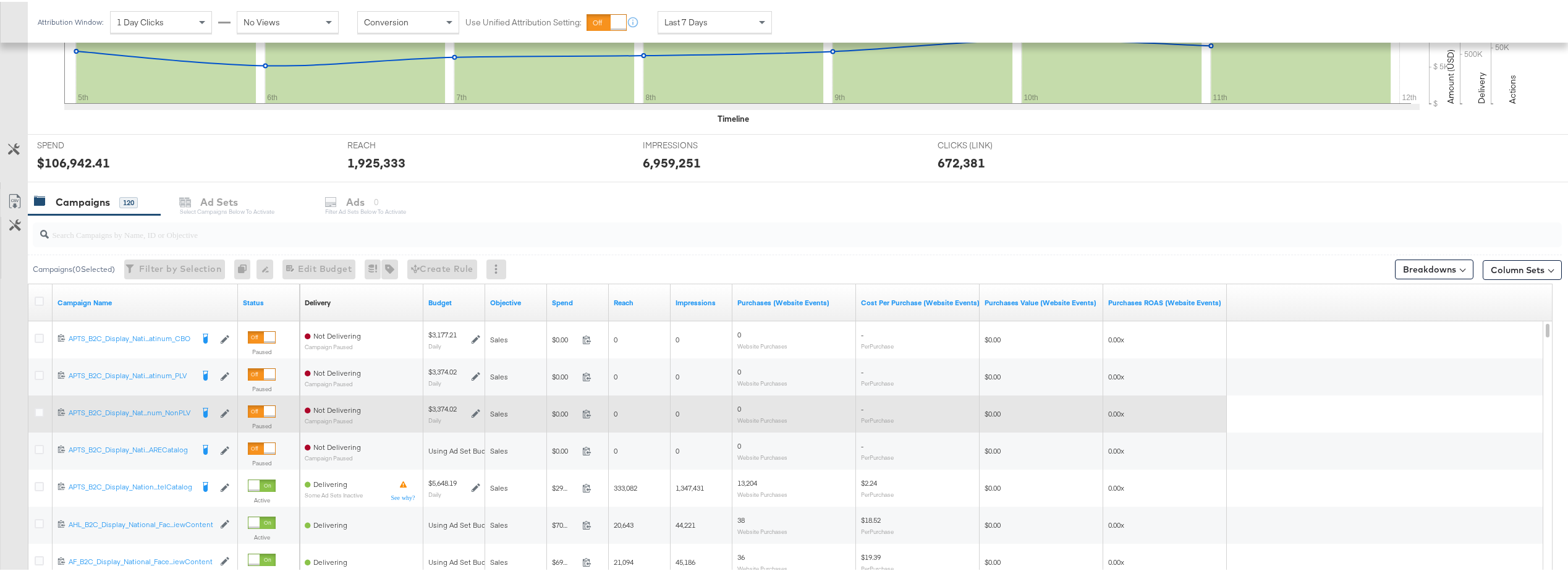
scroll to position [433, 0]
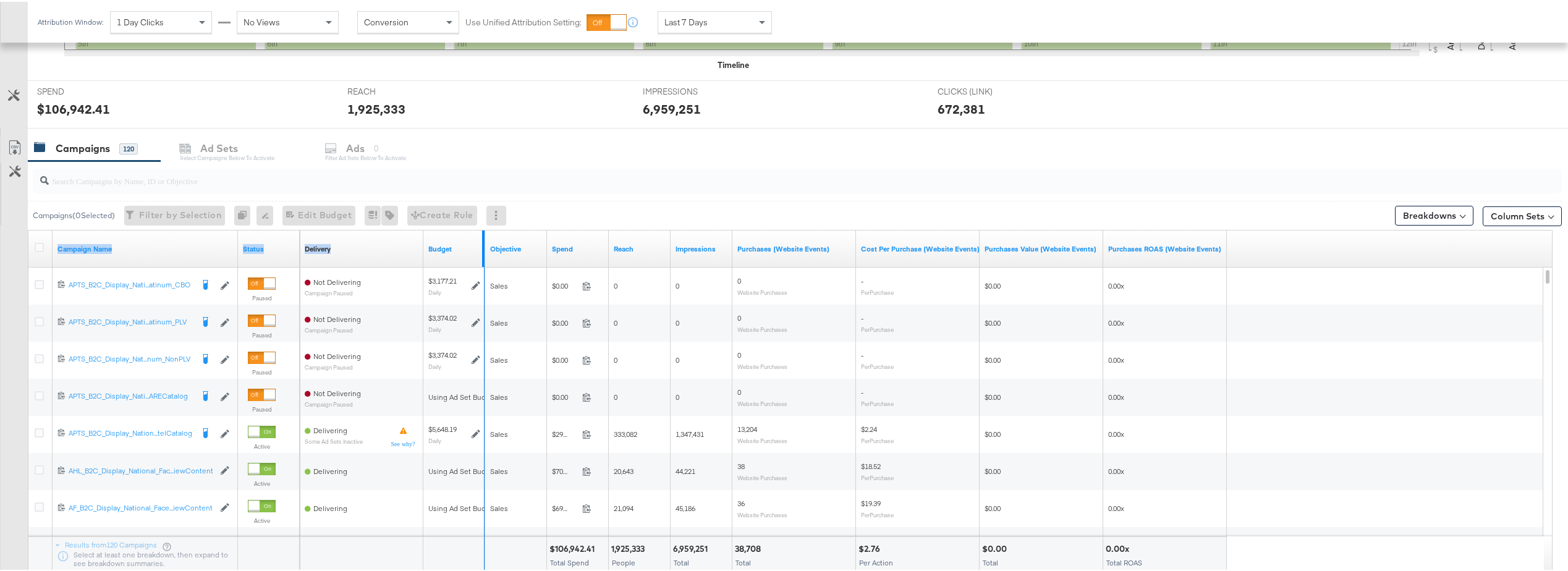
drag, startPoint x: 236, startPoint y: 240, endPoint x: 482, endPoint y: 249, distance: 246.2
click at [29, 229] on div "Campaign Name Status Delivery Sorting Unavailable Budget Objective Spend Reach …" at bounding box center [29, 229] width 0 height 0
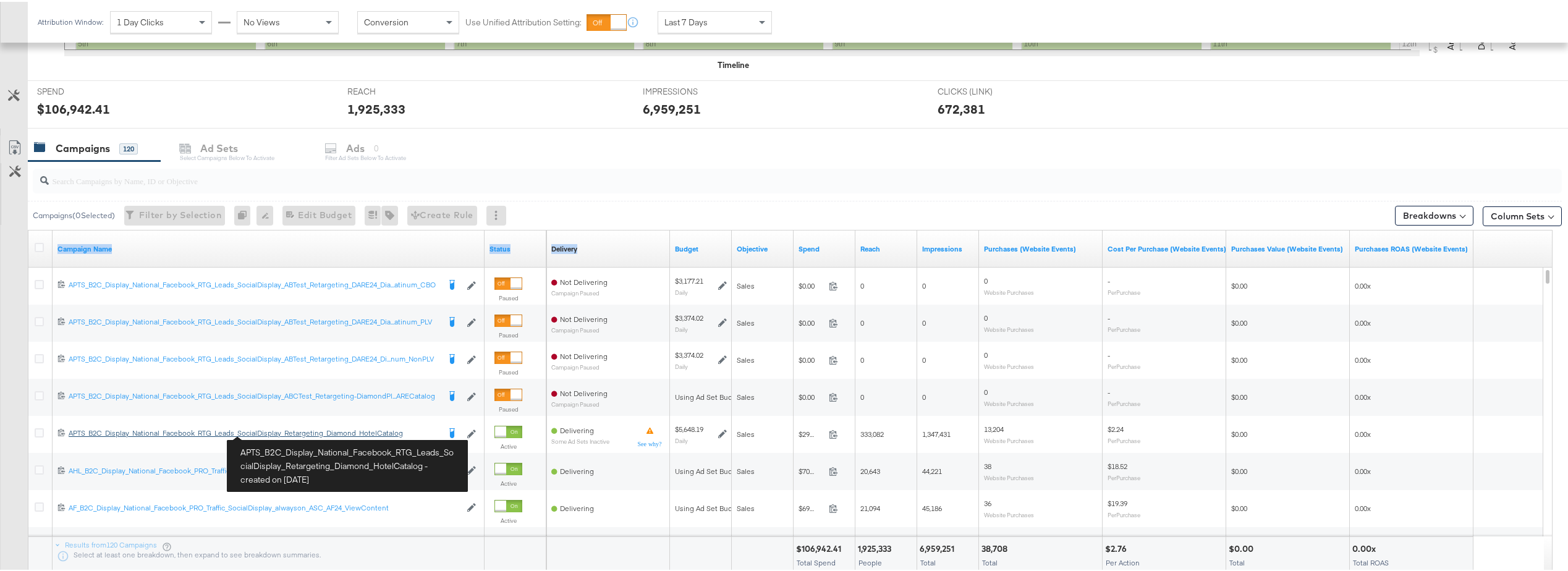
drag, startPoint x: 273, startPoint y: 433, endPoint x: 373, endPoint y: 441, distance: 100.3
click at [273, 398] on div "APTS_B2C_Display_National_Facebook_RTG_Leads_SocialDisplay_Retargeting_Diamond_…" at bounding box center [254, 432] width 370 height 10
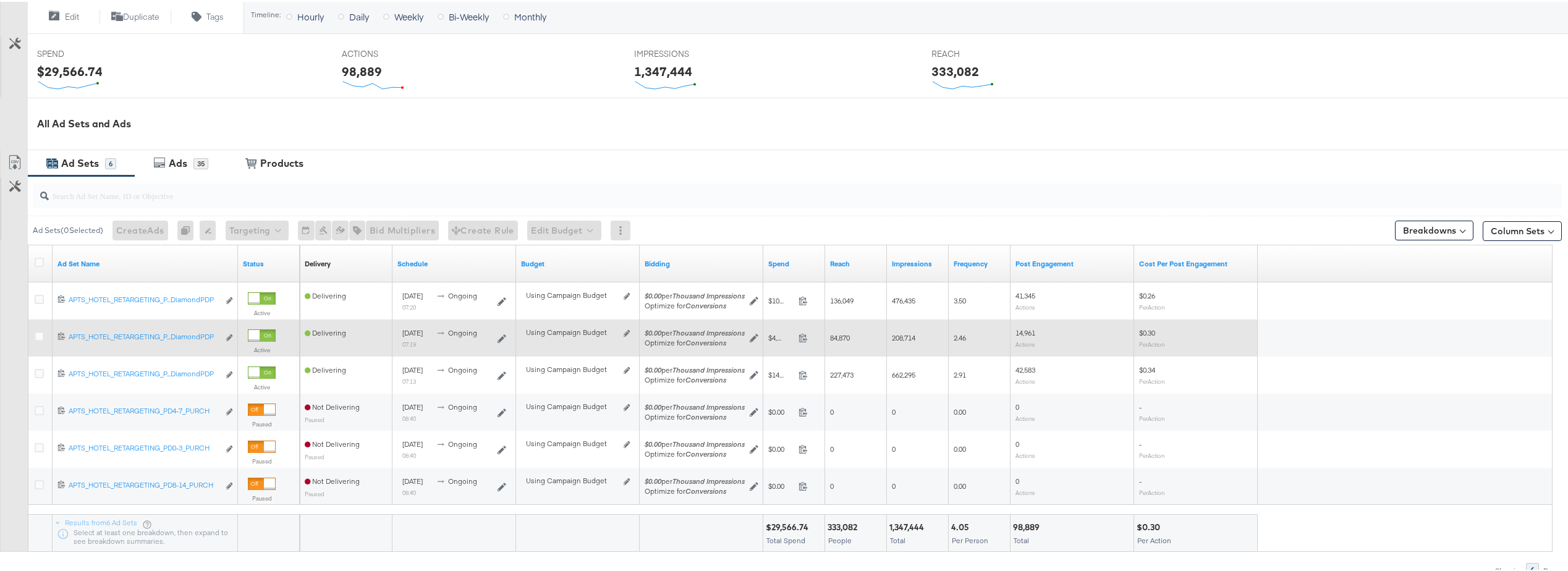
scroll to position [494, 0]
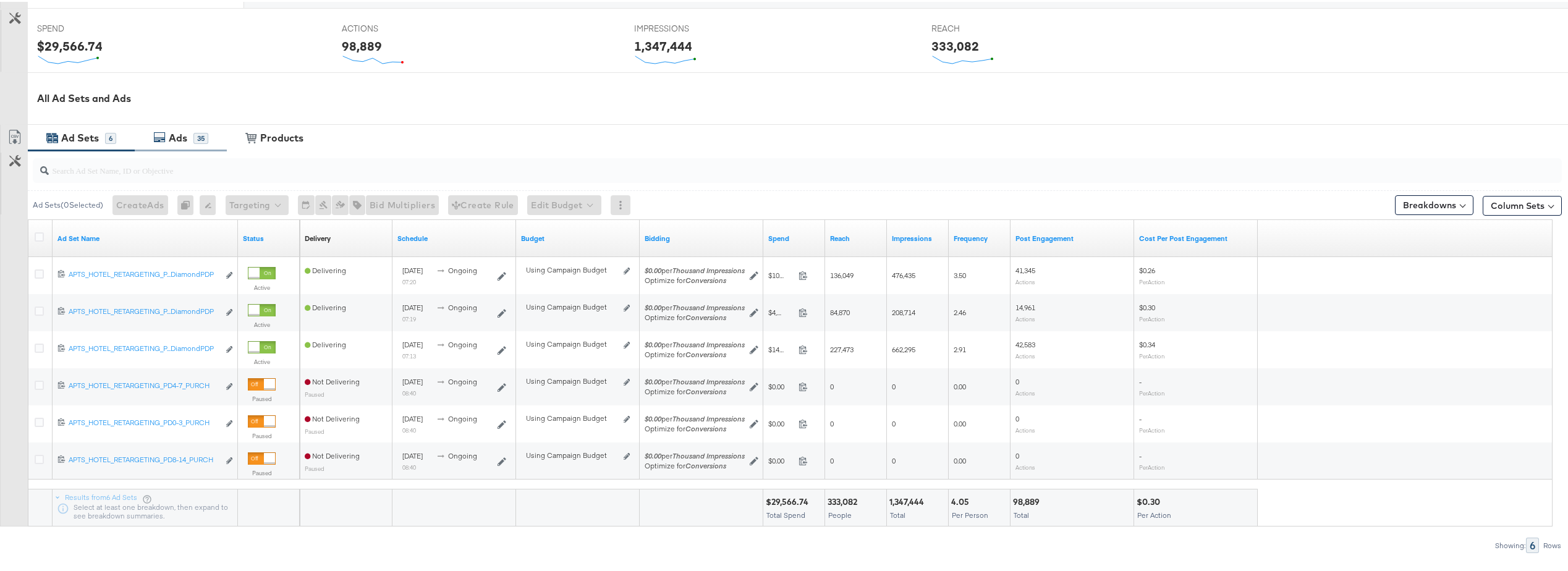
click at [185, 139] on div "Ads" at bounding box center [178, 136] width 19 height 14
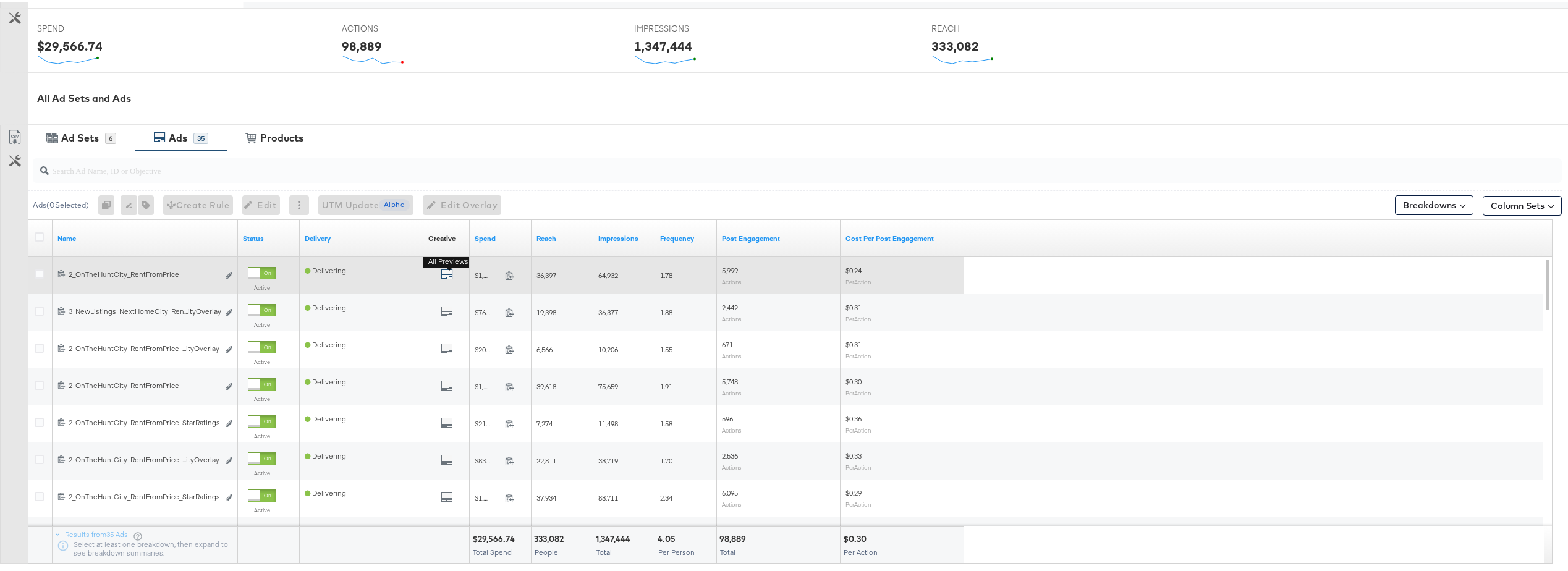
click at [448, 272] on icon "default" at bounding box center [446, 273] width 12 height 12
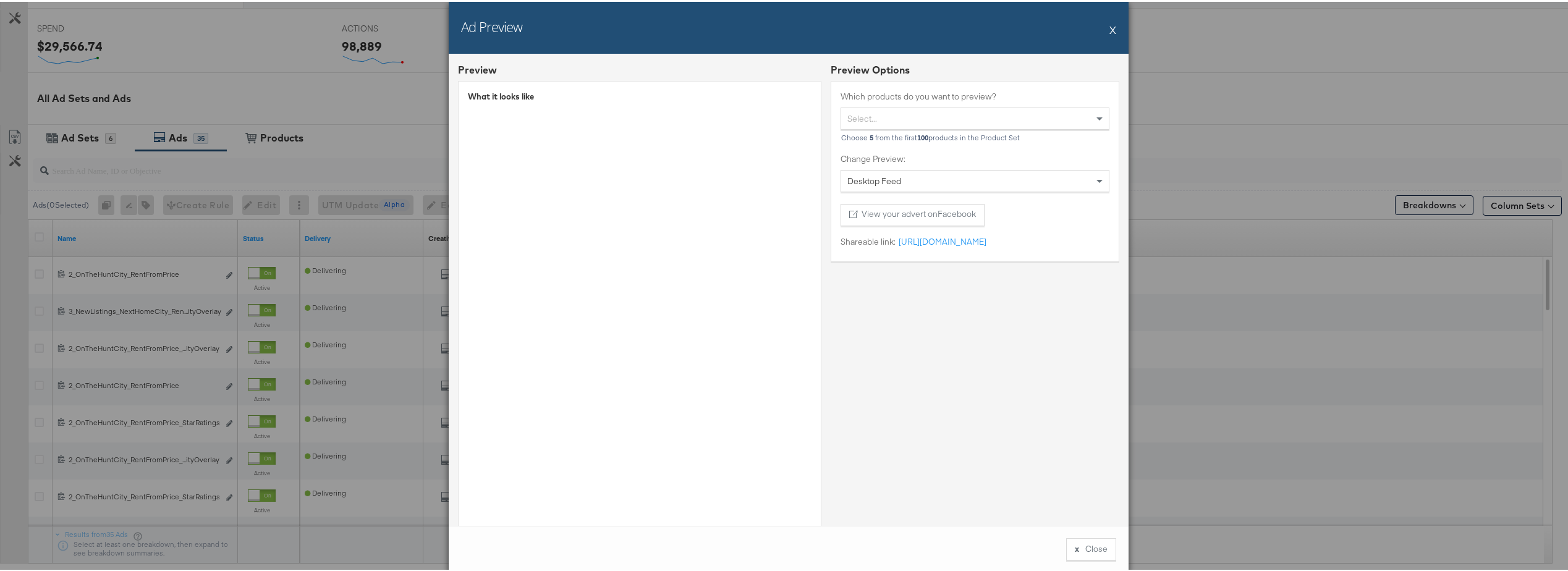
click at [785, 113] on div "Select..." at bounding box center [974, 116] width 267 height 21
type input "Clad"
click at [785, 24] on div "Ad Preview X" at bounding box center [788, 26] width 680 height 52
click at [785, 25] on button "X" at bounding box center [1113, 28] width 7 height 25
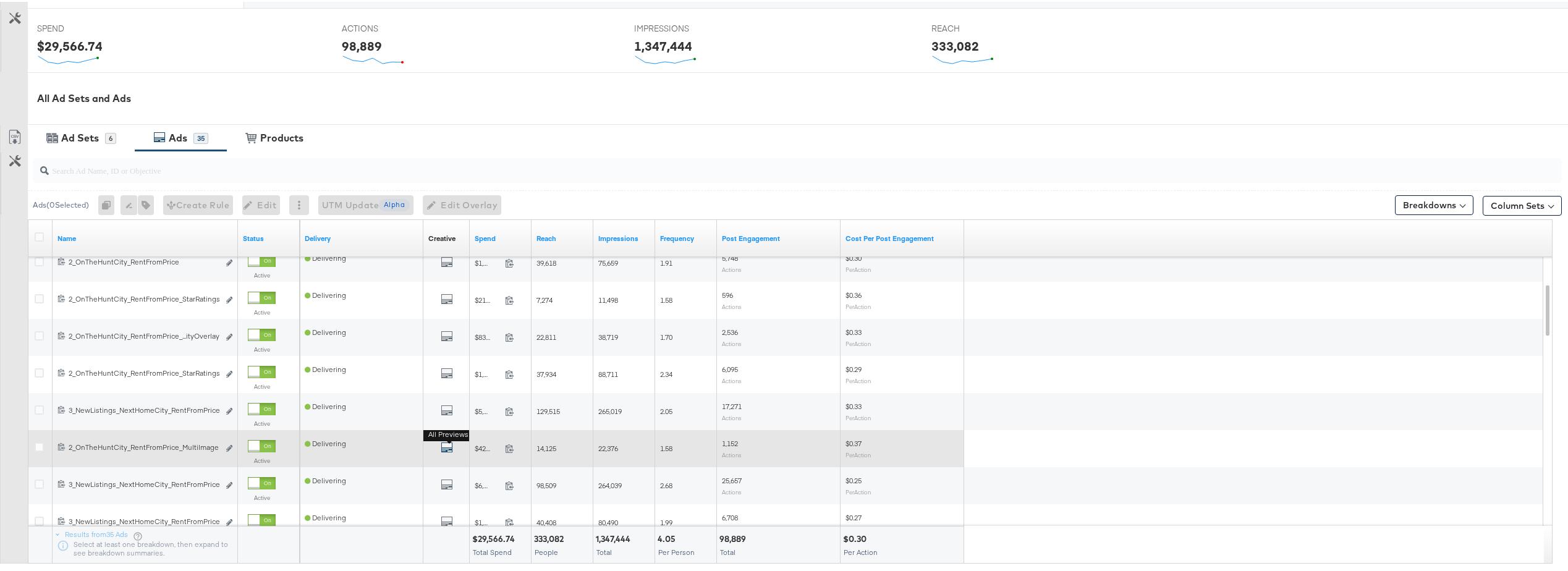
click at [451, 398] on icon "default" at bounding box center [446, 446] width 12 height 12
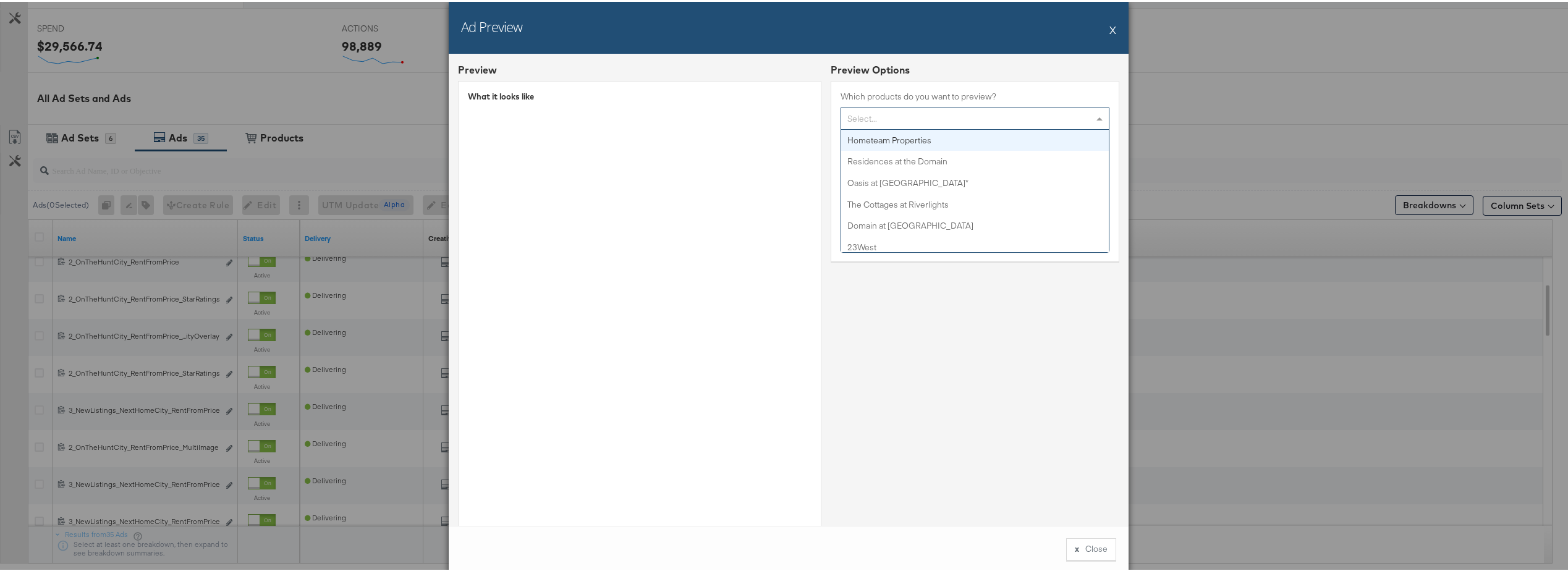
click at [785, 113] on div "Select..." at bounding box center [974, 116] width 267 height 21
type input "Clad"
click at [785, 341] on div "Preview Options Which products do you want to preview? Select... Choose 5 from …" at bounding box center [974, 312] width 288 height 502
click at [785, 175] on div "Desktop Feed" at bounding box center [974, 179] width 267 height 21
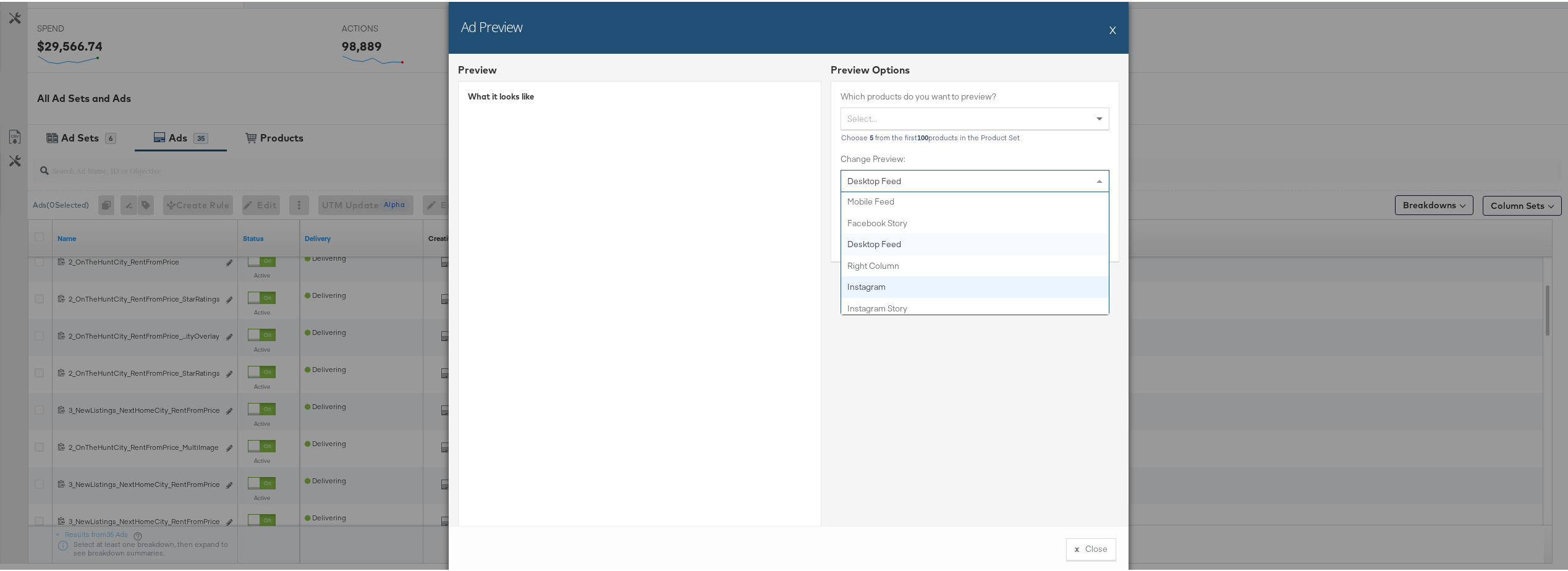
scroll to position [0, 0]
click at [785, 362] on div "Preview Options Which products do you want to preview? Select... Choose 5 from …" at bounding box center [974, 312] width 288 height 502
click at [785, 182] on div "Desktop Feed" at bounding box center [974, 179] width 267 height 21
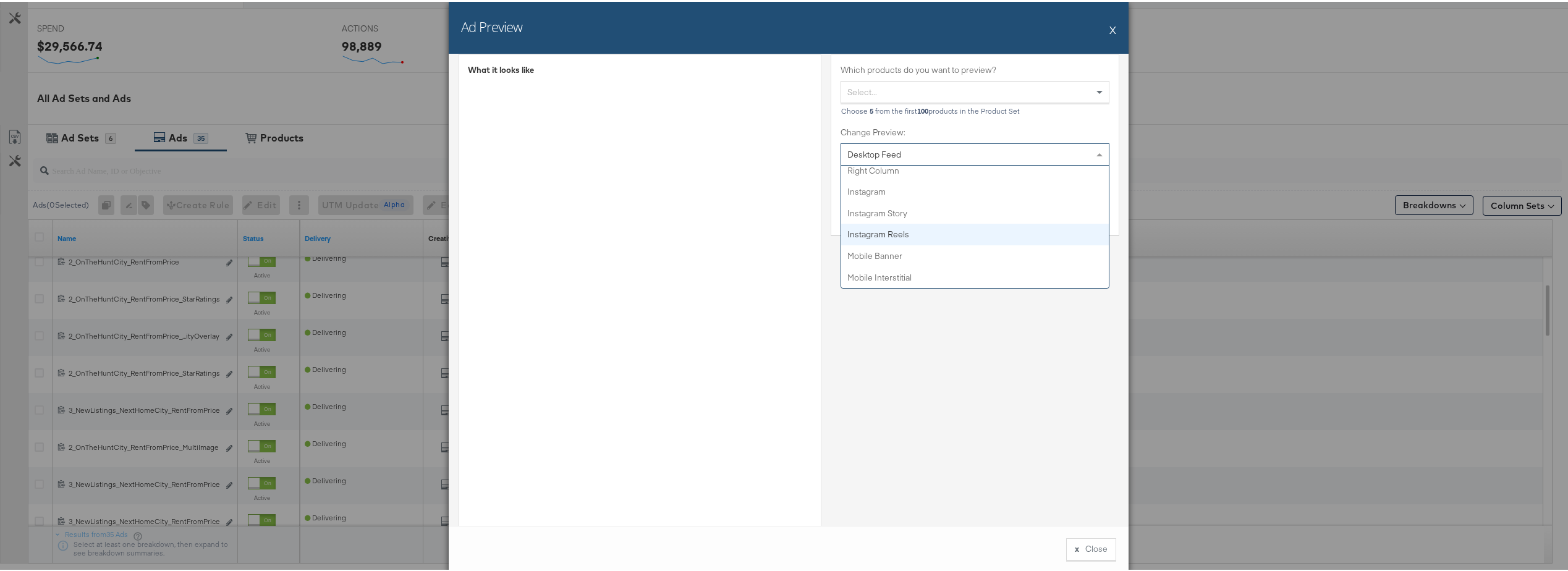
scroll to position [48, 0]
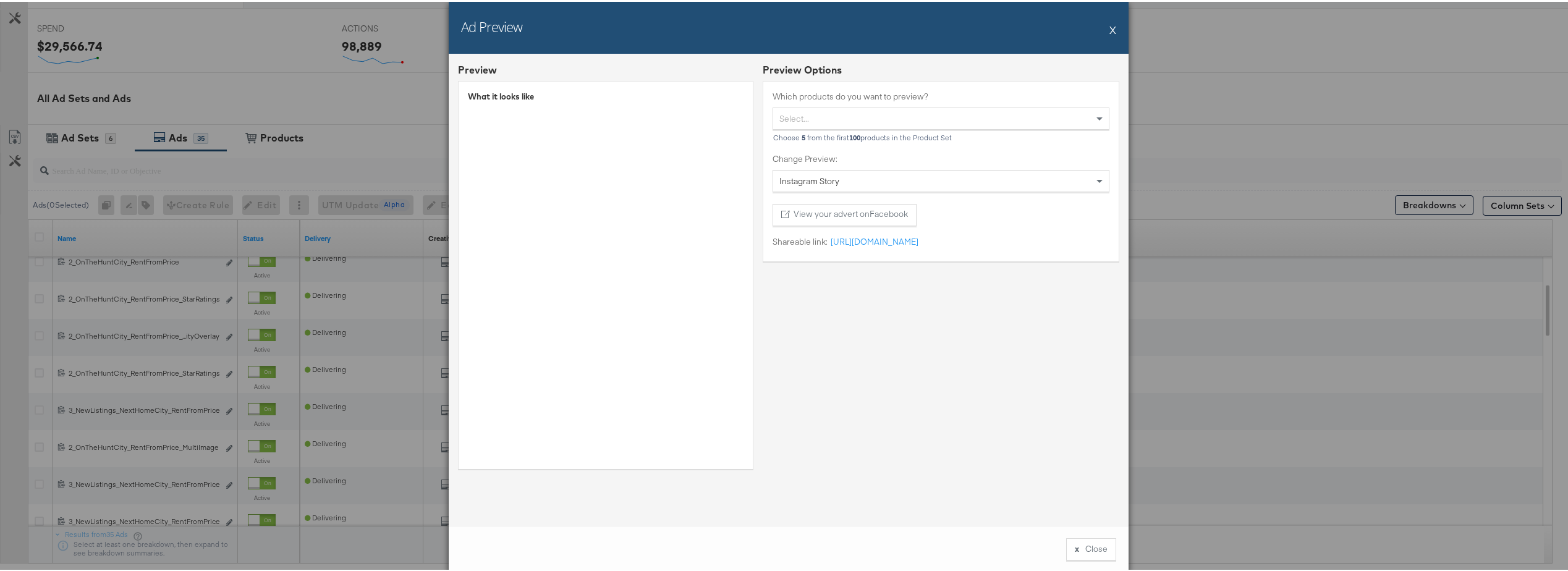
click at [785, 115] on div "Select..." at bounding box center [941, 116] width 335 height 21
type input "C"
click at [785, 25] on button "X" at bounding box center [1113, 28] width 7 height 25
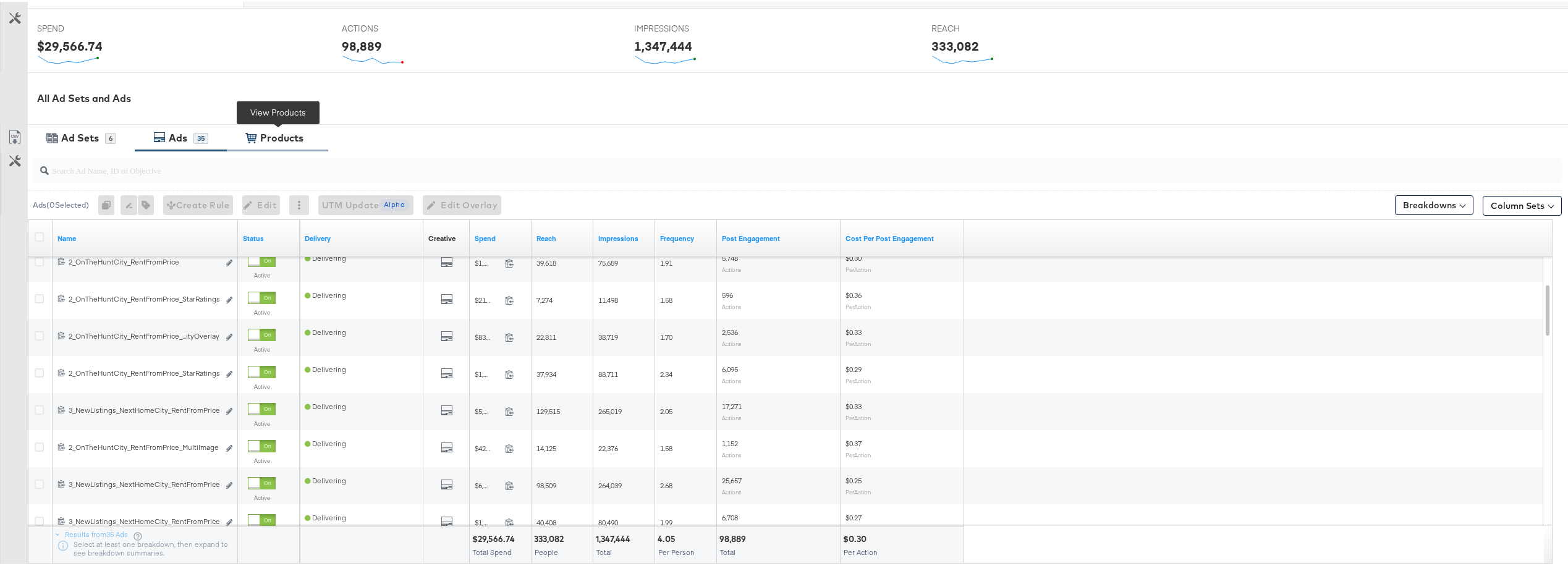
click at [280, 136] on div "Products" at bounding box center [282, 136] width 44 height 14
